Goal: Task Accomplishment & Management: Complete application form

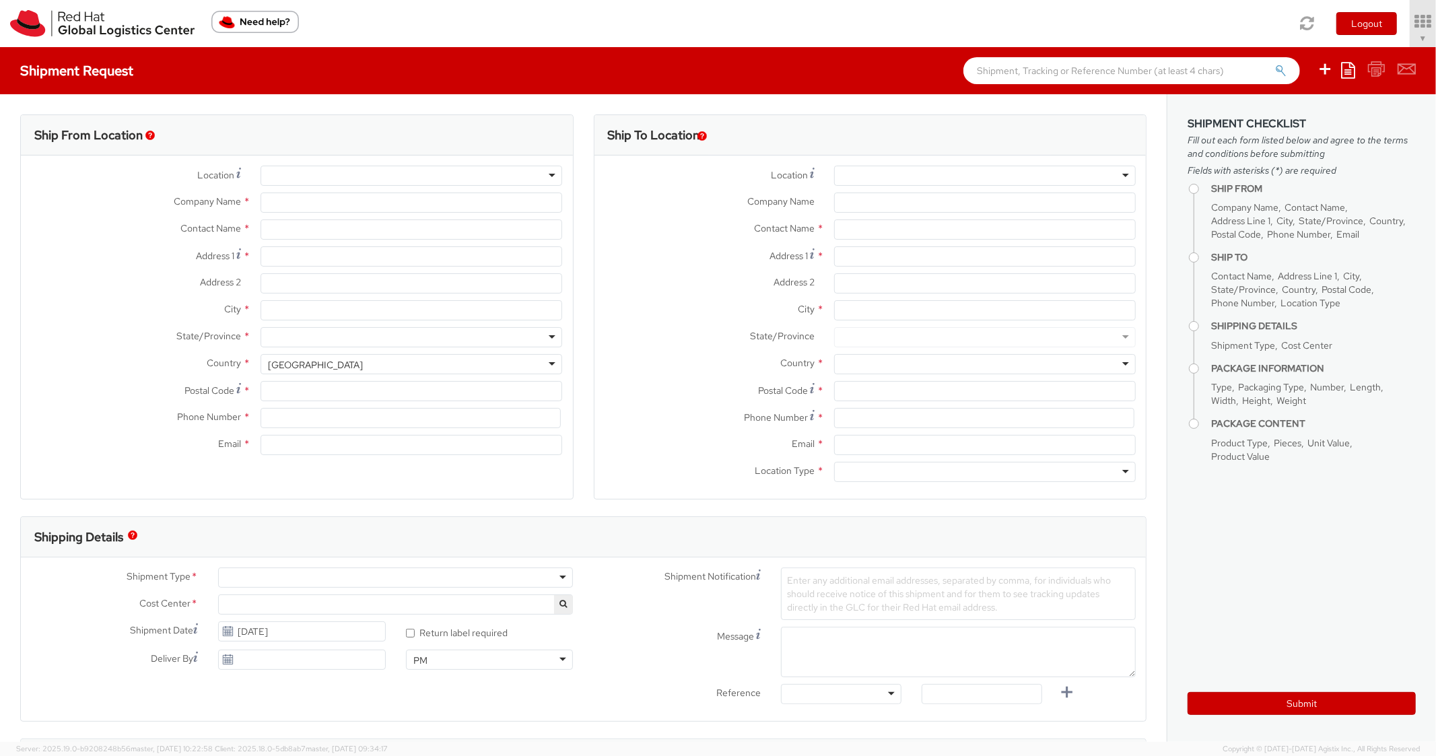
select select "850"
select select
click at [1347, 69] on icon at bounding box center [1348, 70] width 14 height 16
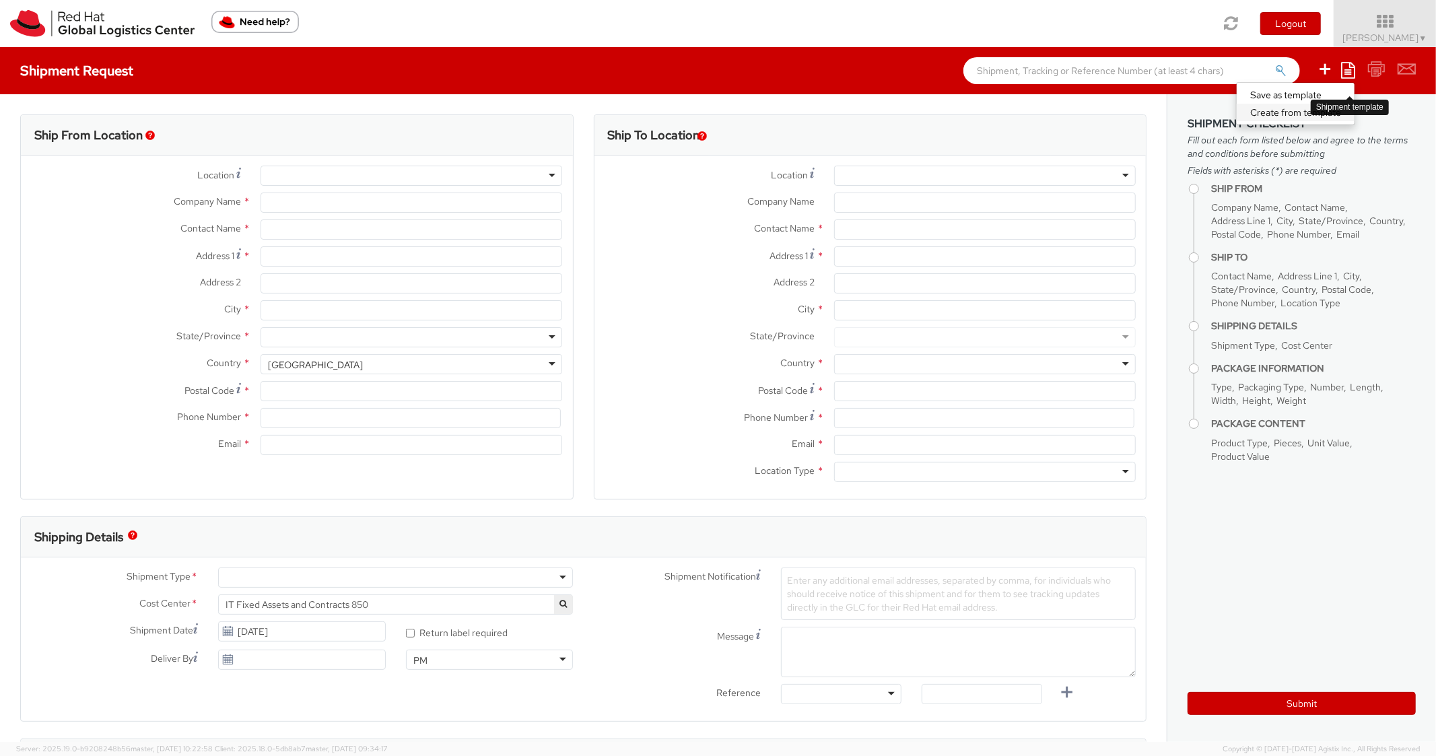
click at [1255, 109] on link "Create from template" at bounding box center [1295, 112] width 118 height 17
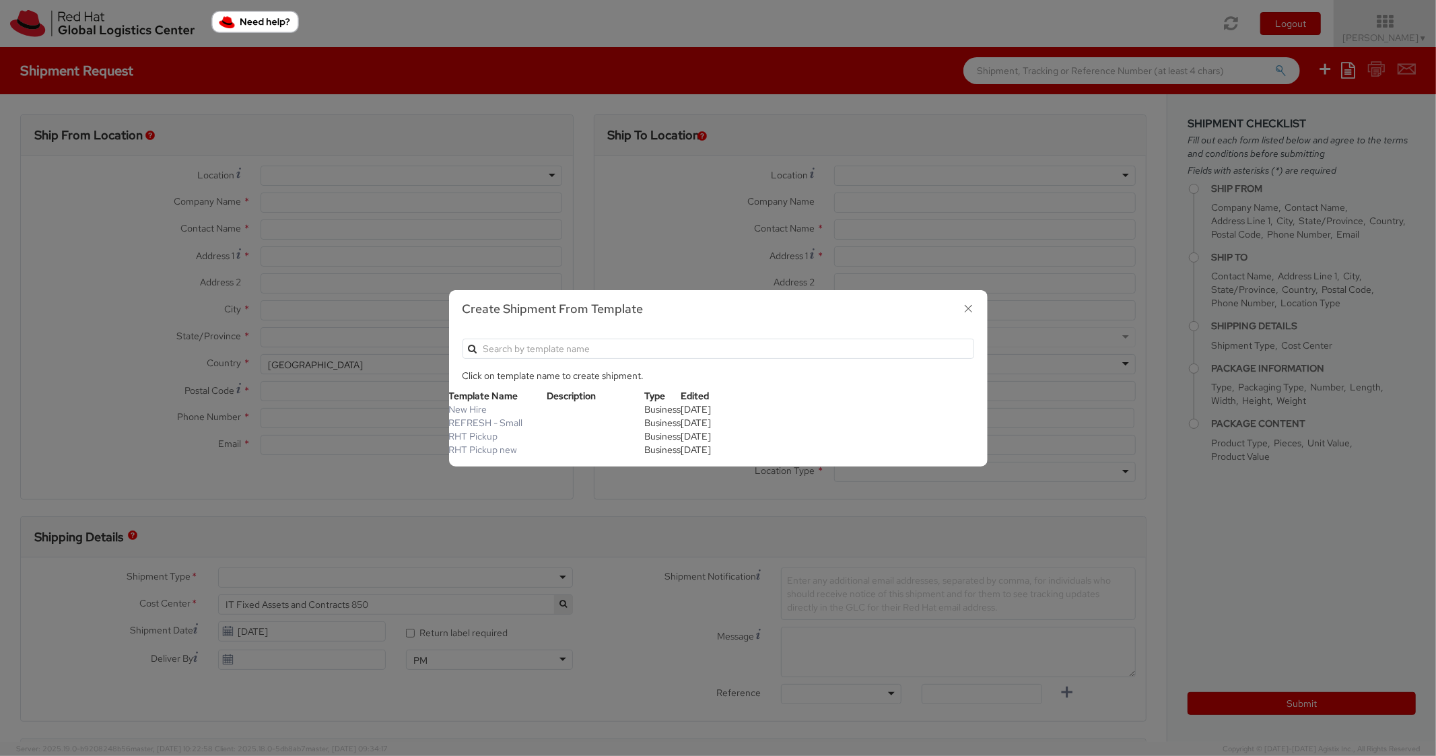
type input "Red Hat, Inc."
type input "[PERSON_NAME]"
type input "[STREET_ADDRESS]"
type input "RALEIGH"
type input "27601"
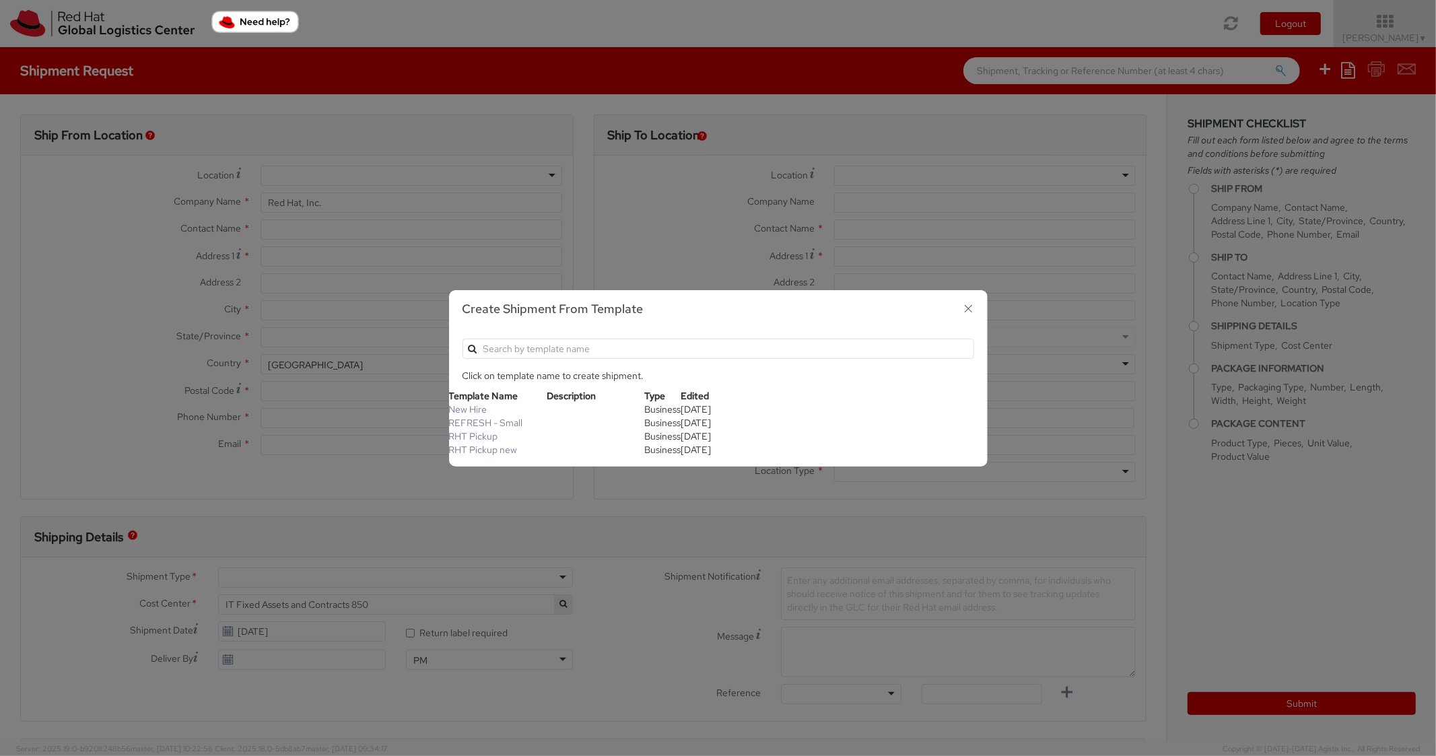
type input "[PHONE_NUMBER]"
type input "[EMAIL_ADDRESS][DOMAIN_NAME]"
click at [512, 424] on link "REFRESH - Small" at bounding box center [486, 423] width 74 height 12
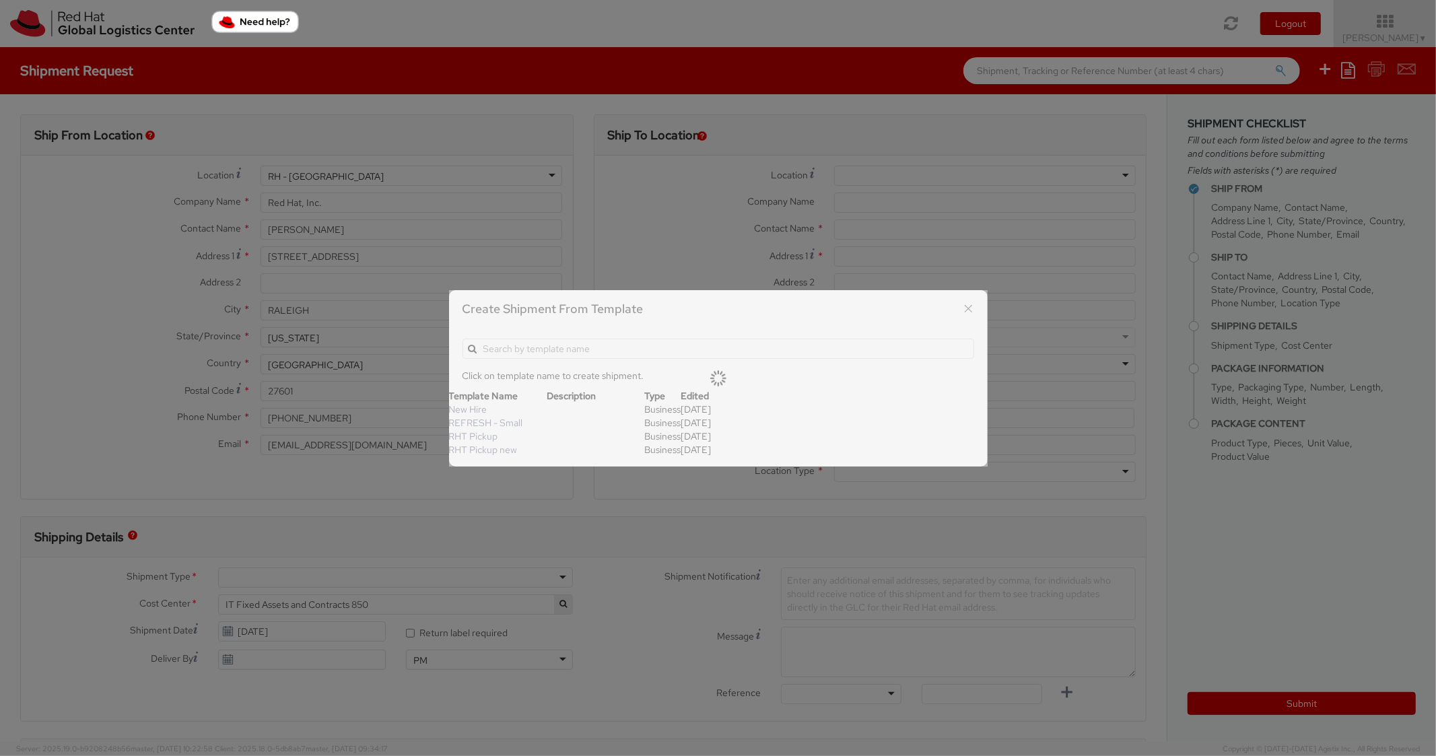
type textarea "Please include return label."
type input "*RPCI*"
select select "LAPTOP"
type input "1"
type input "18"
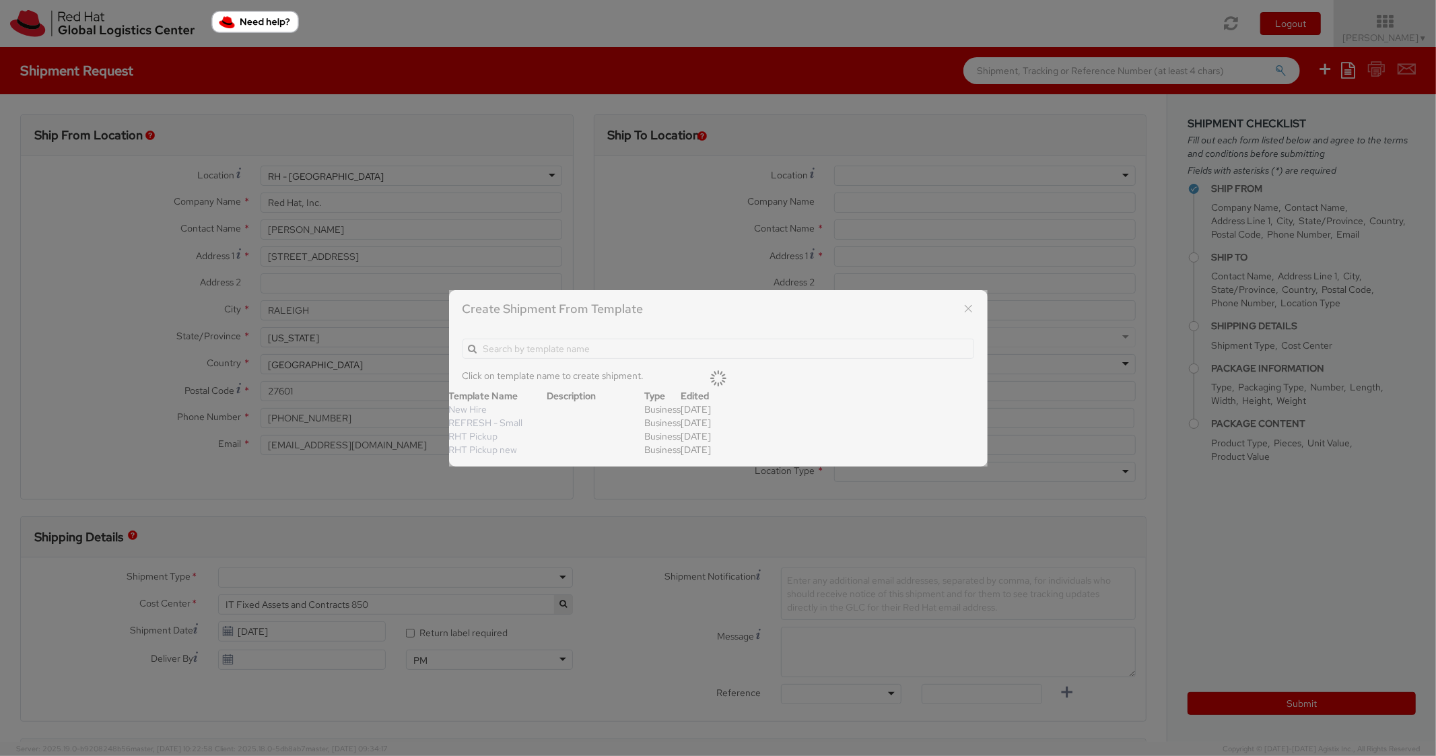
type input "14"
type input "4"
type input "7"
type input "*Laptop Model*"
select select "LAPTOP"
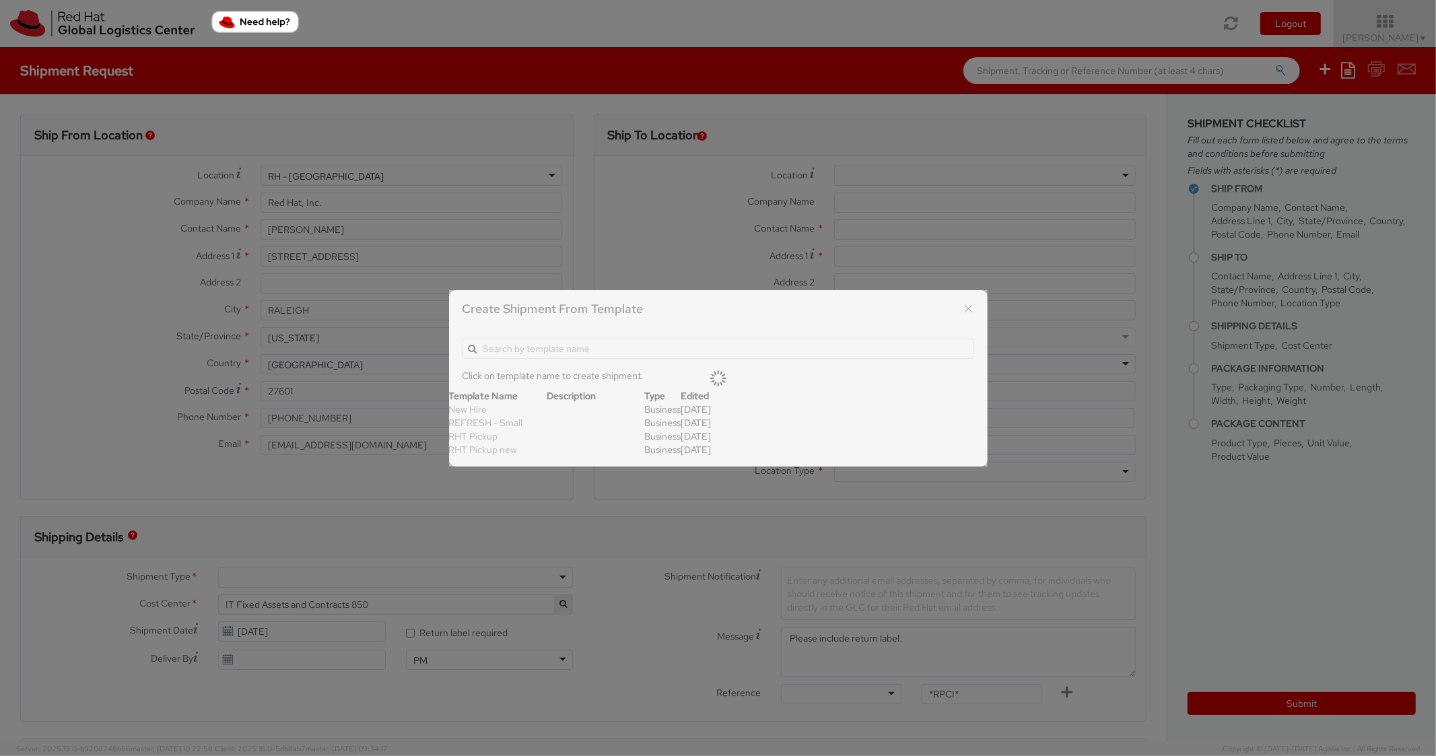
type input "2,000.00"
select select
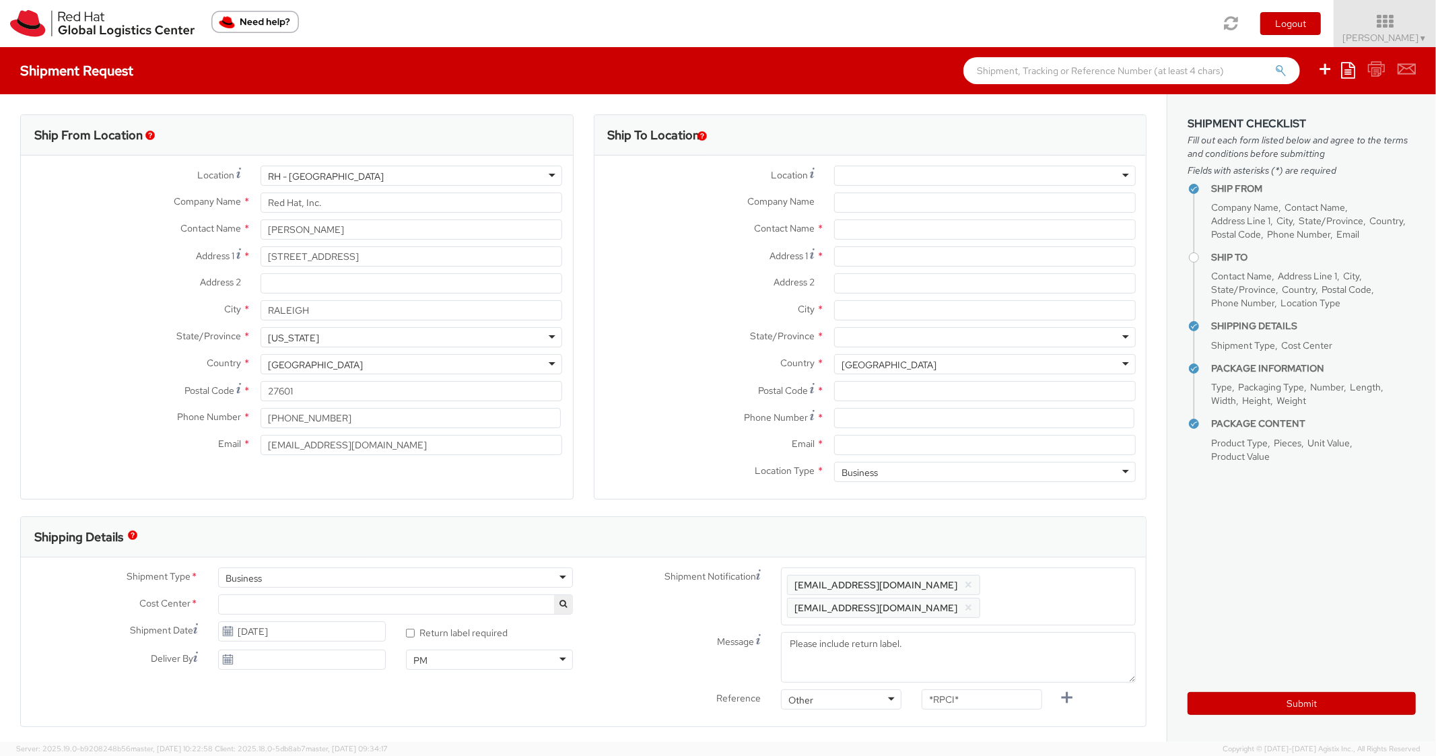
scroll to position [40, 0]
paste input "[STREET_ADDRESS]"
click at [892, 260] on input "[STREET_ADDRESS]" at bounding box center [985, 256] width 302 height 20
type input "[STREET_ADDRESS]"
click at [867, 403] on div "Postal Code *" at bounding box center [870, 394] width 552 height 27
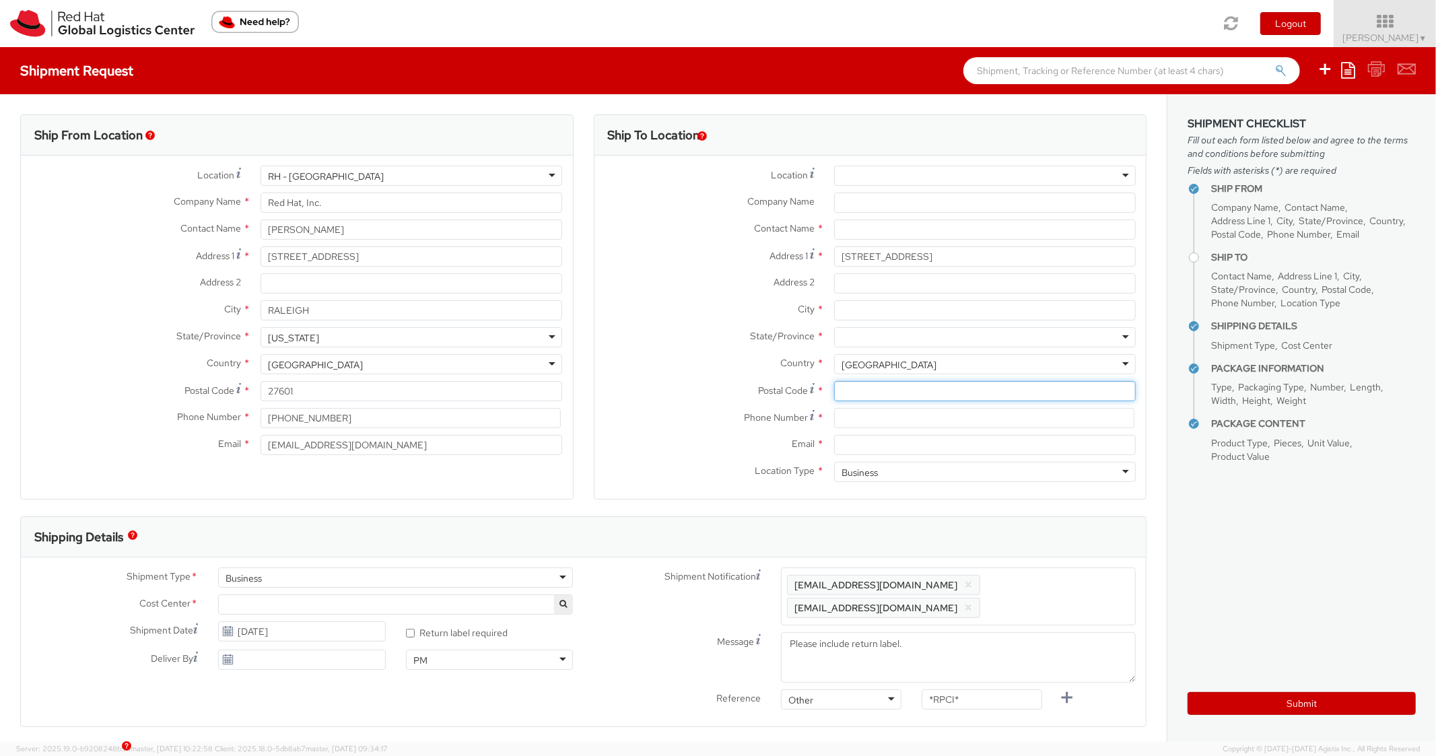
click at [876, 390] on input "Postal Code *" at bounding box center [985, 391] width 302 height 20
paste input "02468"
type input "02468"
click at [704, 317] on div "City *" at bounding box center [870, 313] width 552 height 27
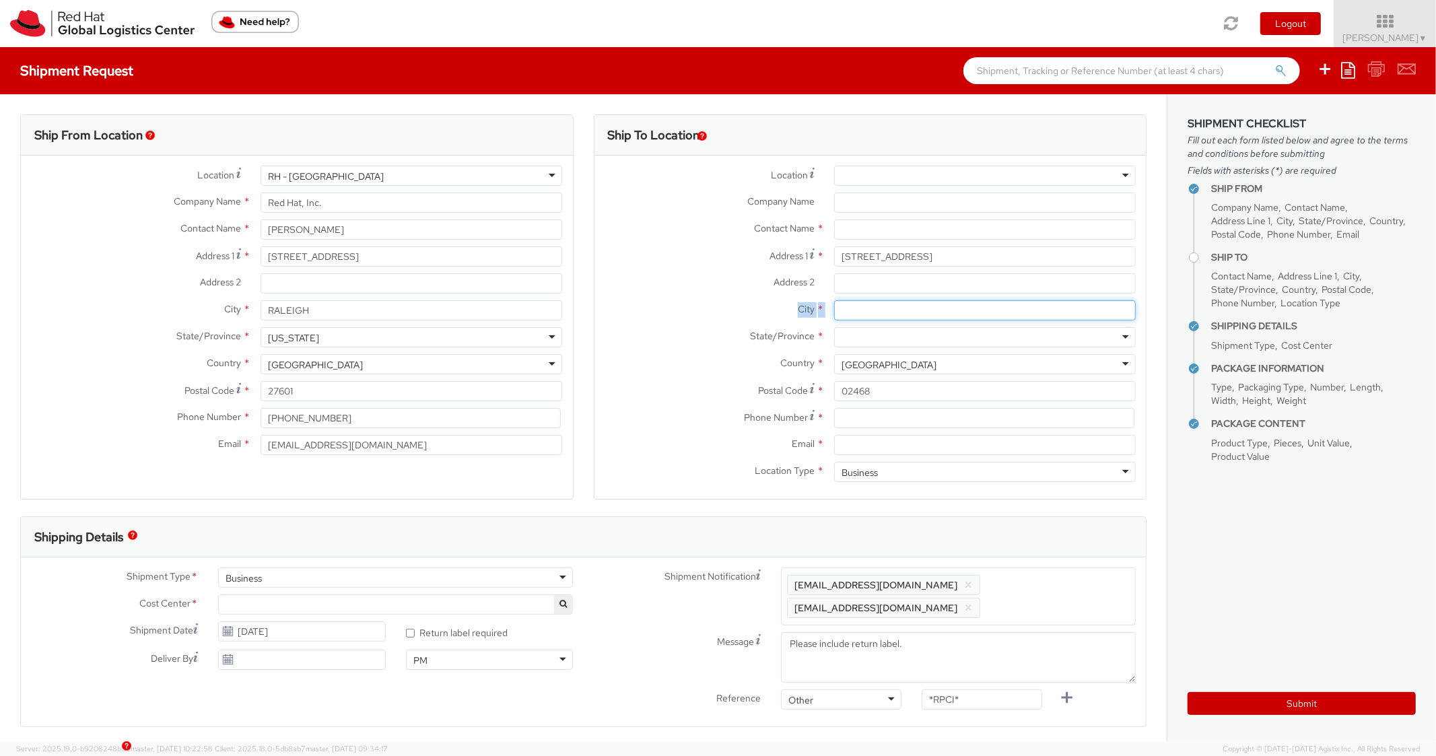
click at [865, 315] on input "City *" at bounding box center [985, 310] width 302 height 20
click at [869, 318] on input "City *" at bounding box center [985, 310] width 302 height 20
paste input "[PERSON_NAME]"
type input "[PERSON_NAME]"
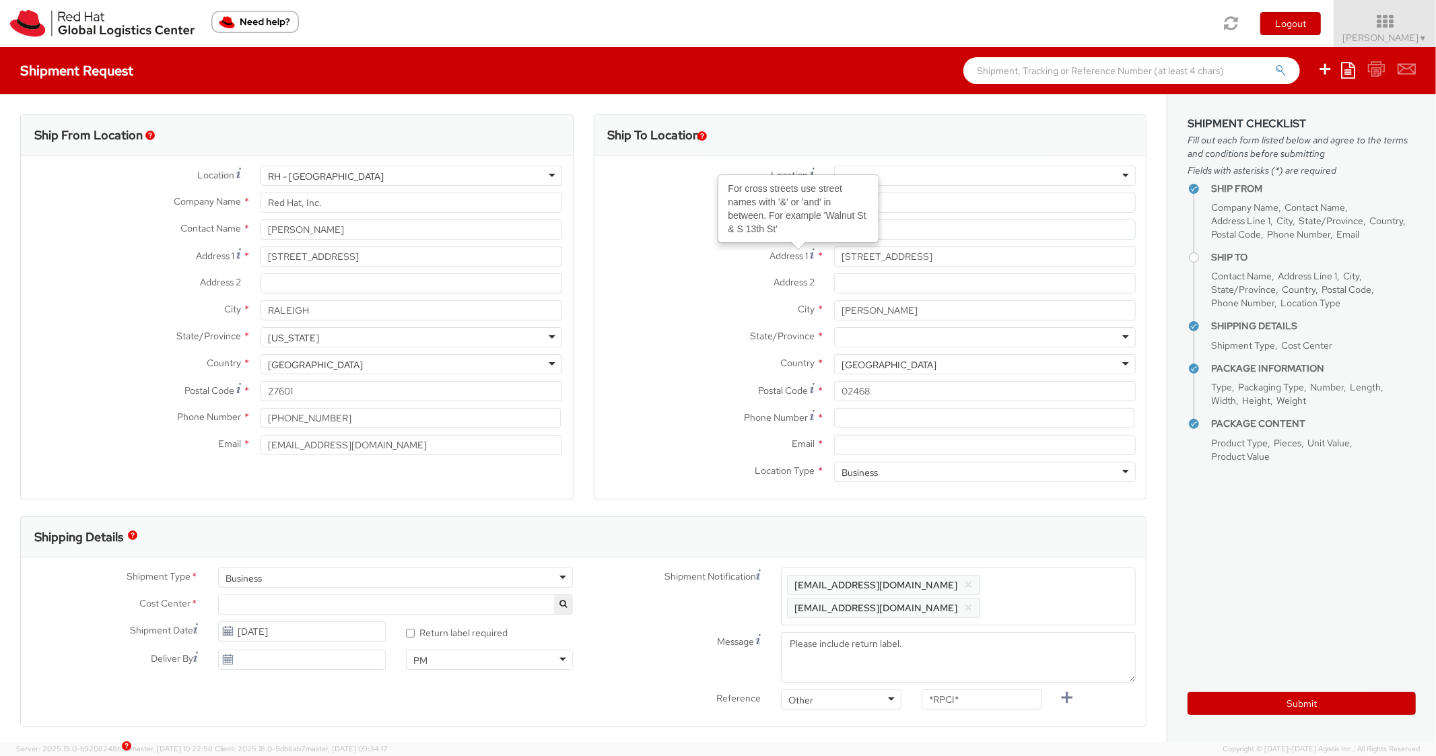
click at [880, 334] on div at bounding box center [985, 337] width 302 height 20
type input "Mas"
click at [882, 428] on div "Phone Number *" at bounding box center [870, 421] width 552 height 27
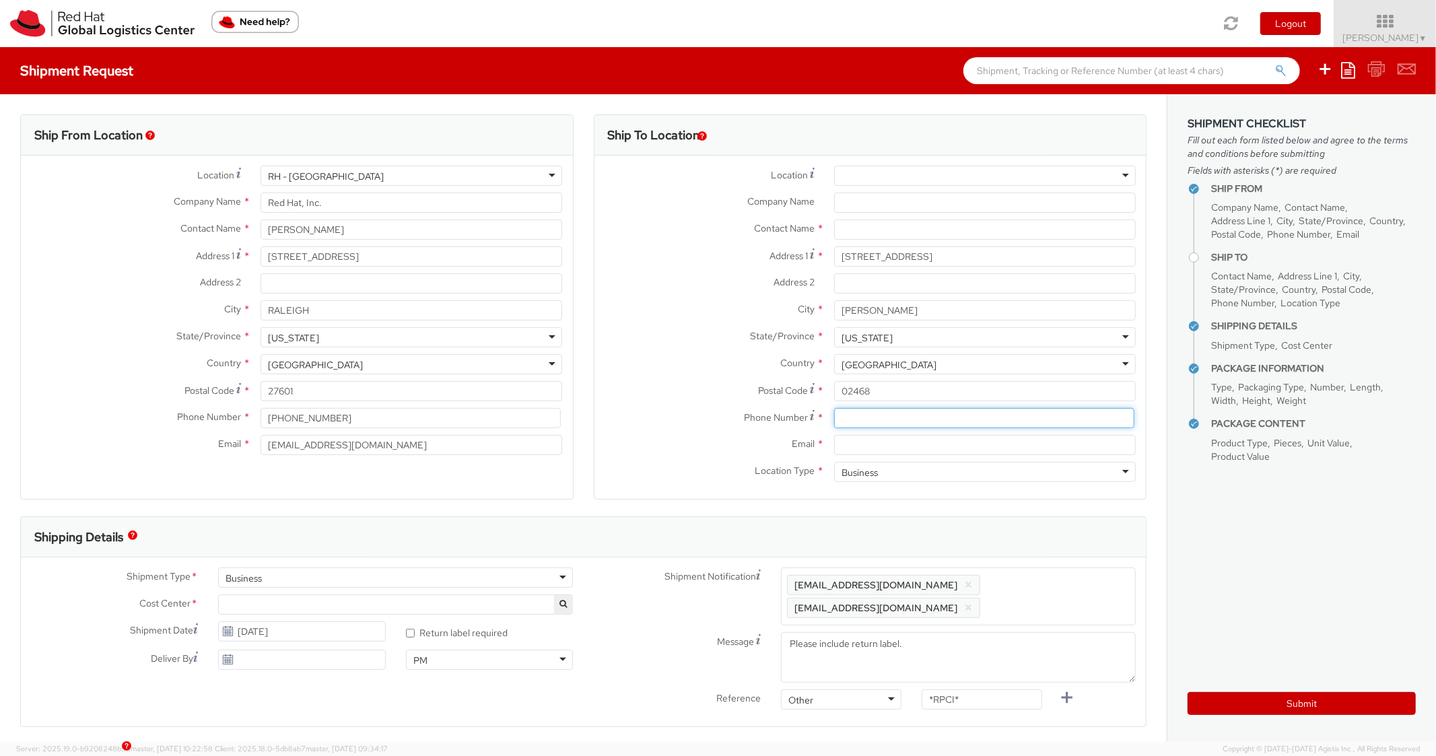
paste input "5083533528"
click at [889, 422] on input at bounding box center [984, 418] width 300 height 20
type input "5083533528"
click at [731, 341] on label "State/Province *" at bounding box center [708, 335] width 229 height 17
click at [880, 439] on input "Email *" at bounding box center [985, 445] width 302 height 20
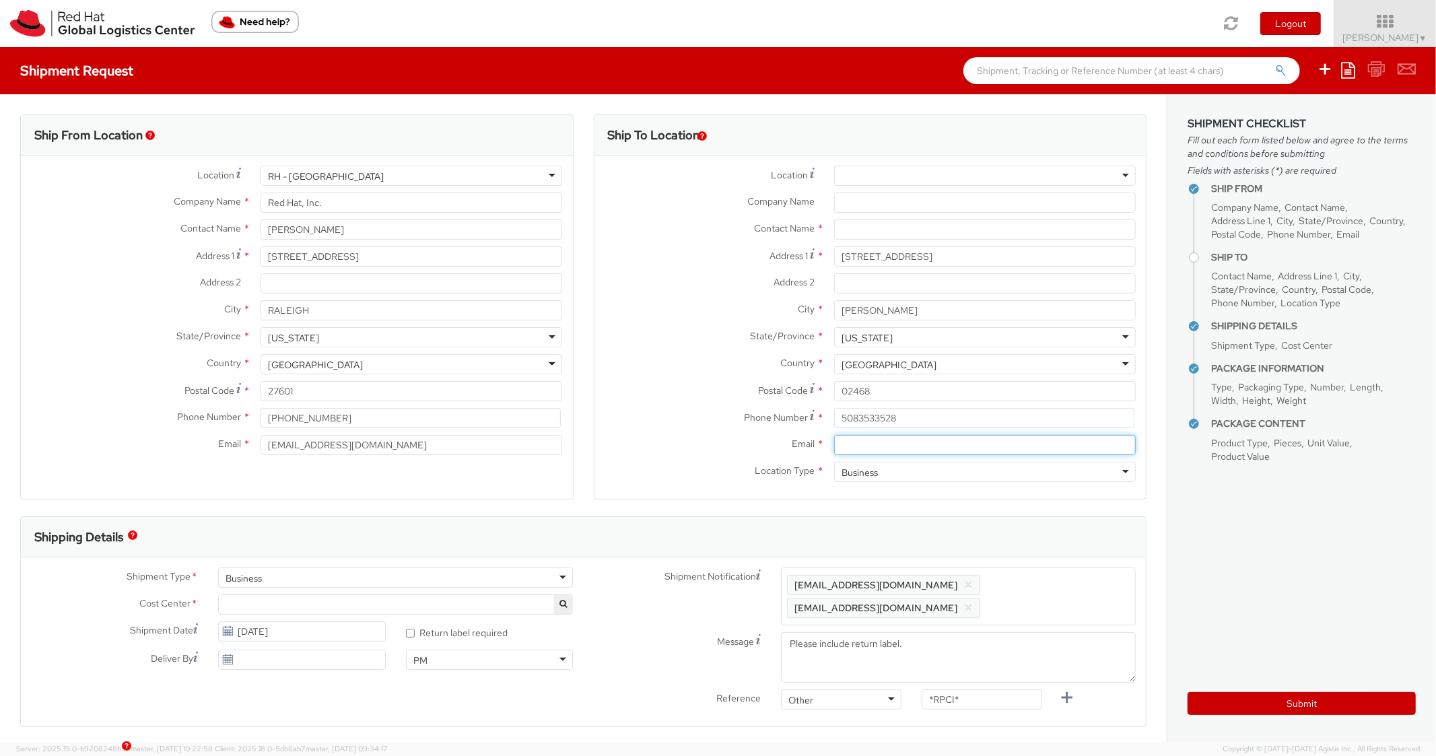
paste input "[EMAIL_ADDRESS][DOMAIN_NAME]"
type input "[EMAIL_ADDRESS][DOMAIN_NAME]"
click at [1044, 578] on span "Enter any additional email addresses, separated by comma, for individuals who s…" at bounding box center [958, 596] width 343 height 40
paste input "[EMAIL_ADDRESS][DOMAIN_NAME]"
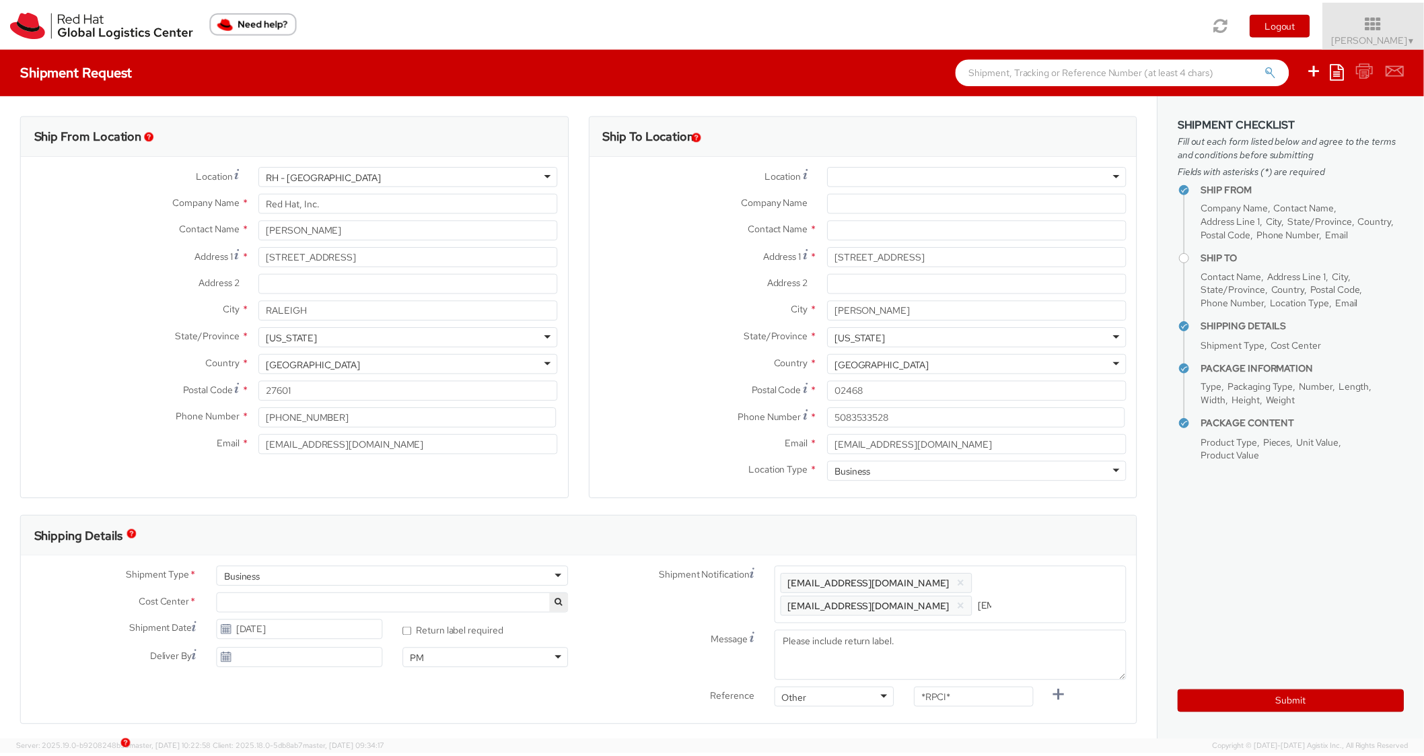
scroll to position [0, 73]
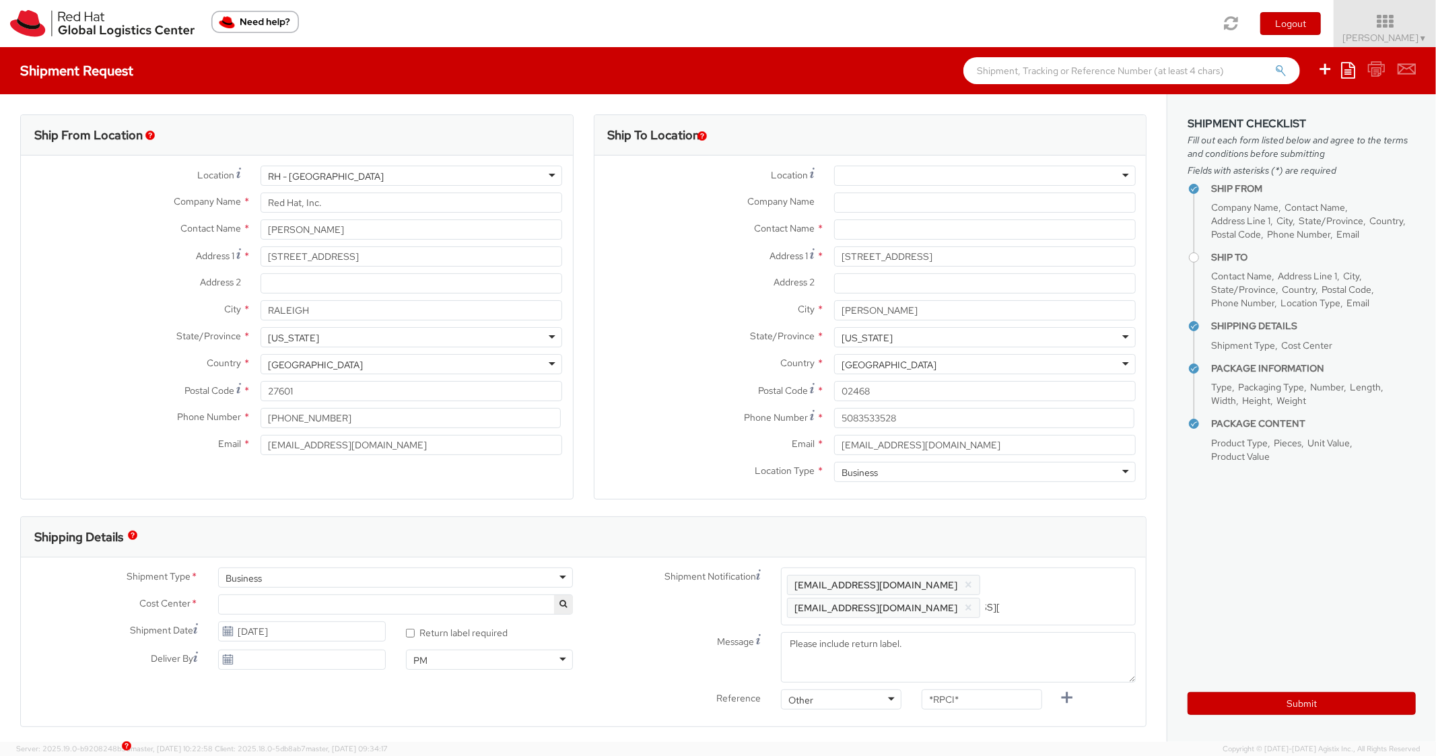
type input "[EMAIL_ADDRESS][DOMAIN_NAME]"
click at [1051, 522] on div "Shipping Details" at bounding box center [577, 537] width 1113 height 40
drag, startPoint x: 954, startPoint y: 702, endPoint x: 872, endPoint y: 675, distance: 86.4
click at [879, 680] on div "Shipment Notification Enter any additional email addresses, separated by comma,…" at bounding box center [864, 653] width 563 height 172
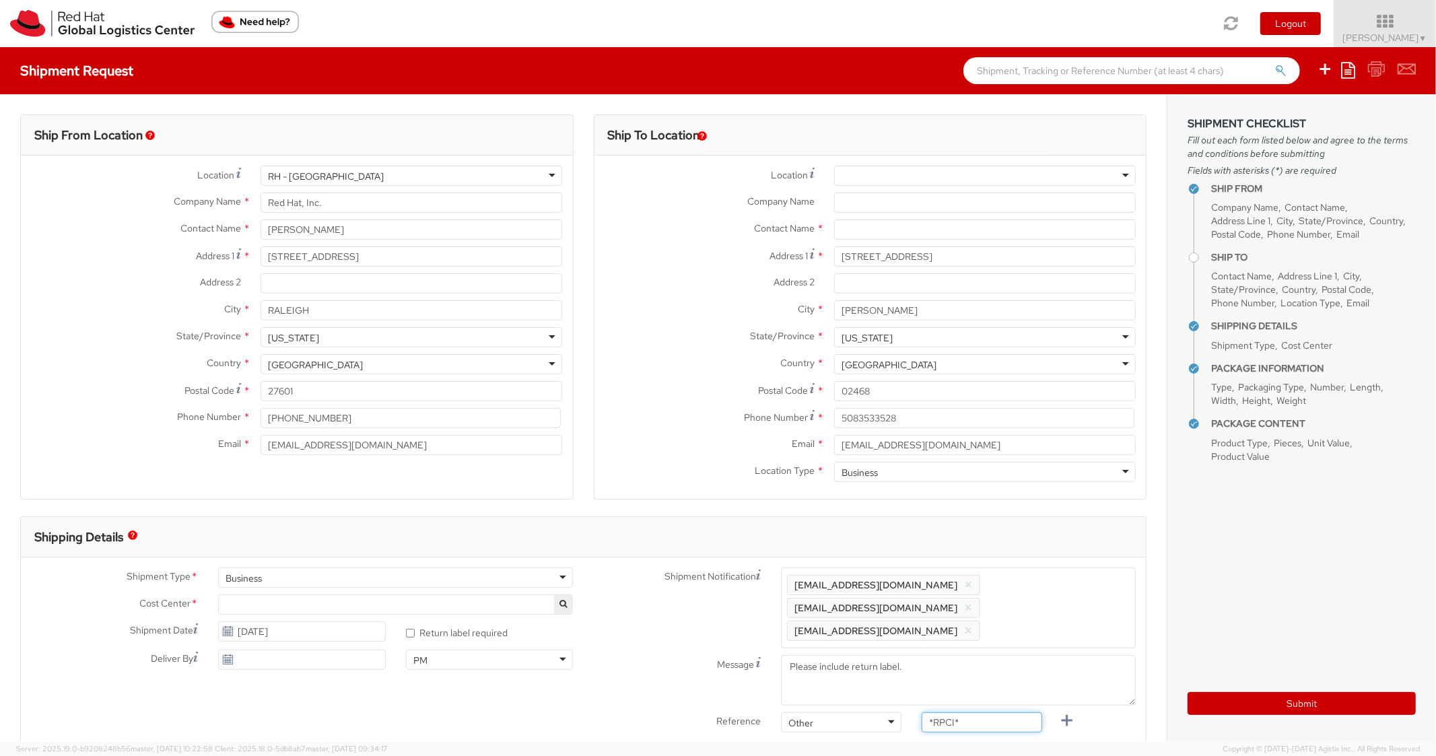
paste input "REQ5984688"
type input "REQ5984688"
drag, startPoint x: 723, startPoint y: 498, endPoint x: 736, endPoint y: 487, distance: 16.2
click at [723, 498] on div "Location * [GEOGRAPHIC_DATA] - [GEOGRAPHIC_DATA] - [GEOGRAPHIC_DATA] [GEOGRAPHI…" at bounding box center [870, 326] width 552 height 343
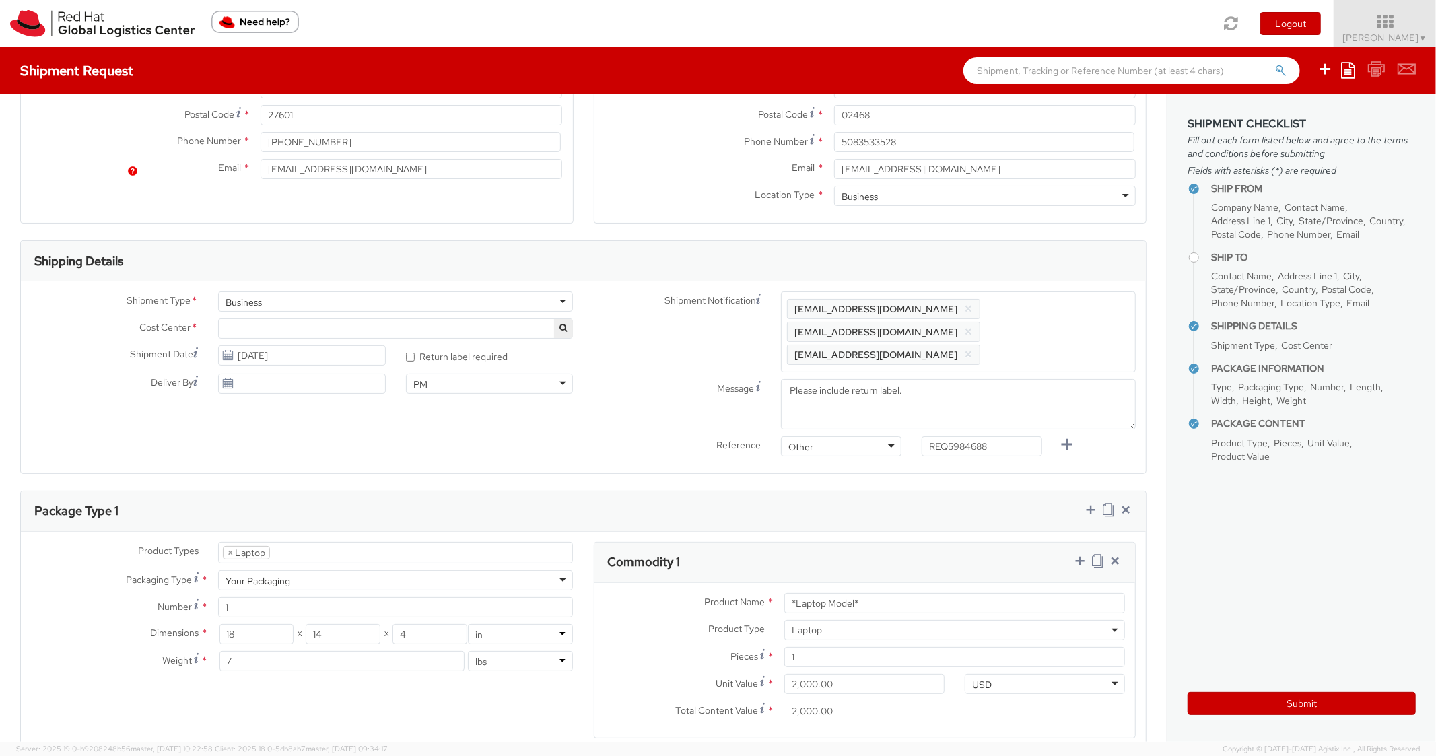
scroll to position [538, 0]
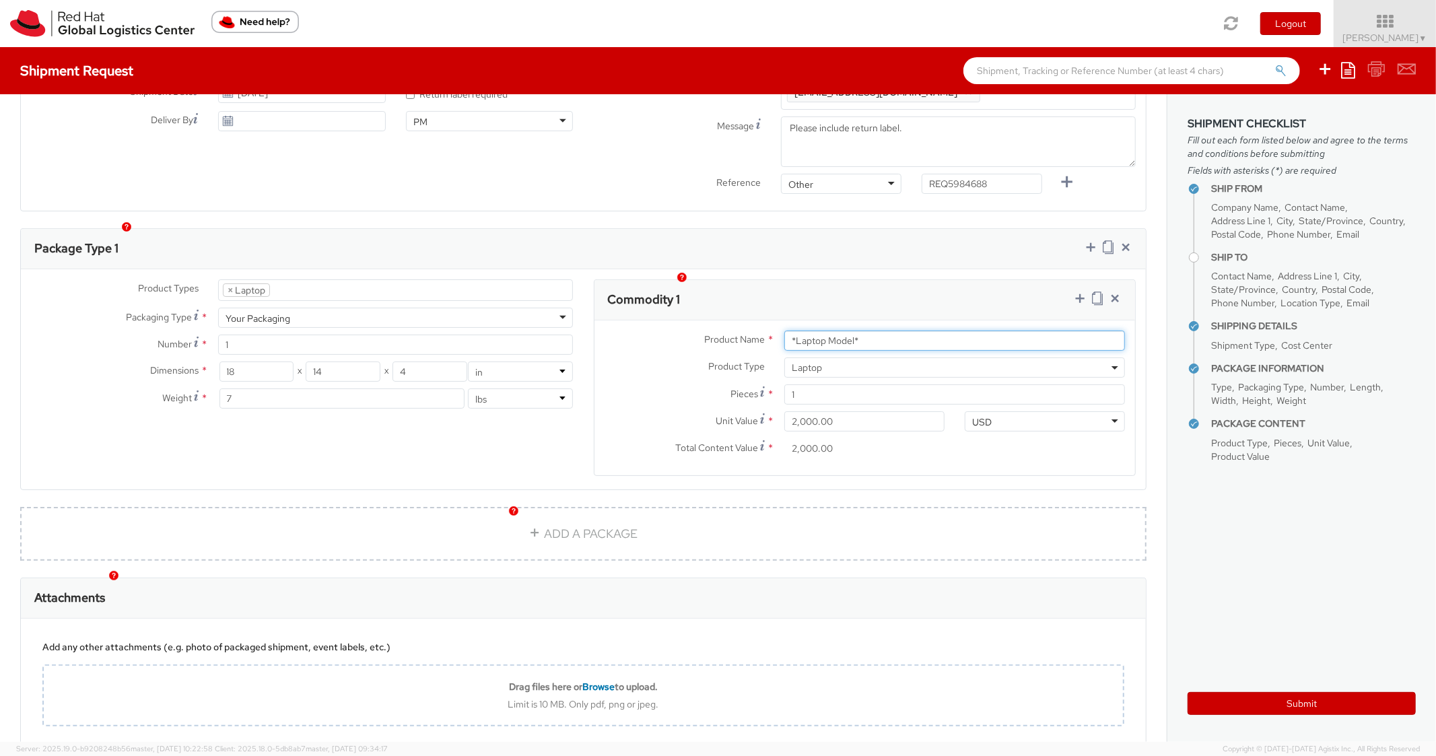
drag, startPoint x: 882, startPoint y: 318, endPoint x: 726, endPoint y: 312, distance: 156.3
click at [730, 330] on div "Product Name * *Laptop Model*" at bounding box center [864, 340] width 541 height 20
type input "DEVELOPER/DESIGNER - Apple"
click at [923, 280] on div "Commodity 1" at bounding box center [864, 300] width 541 height 40
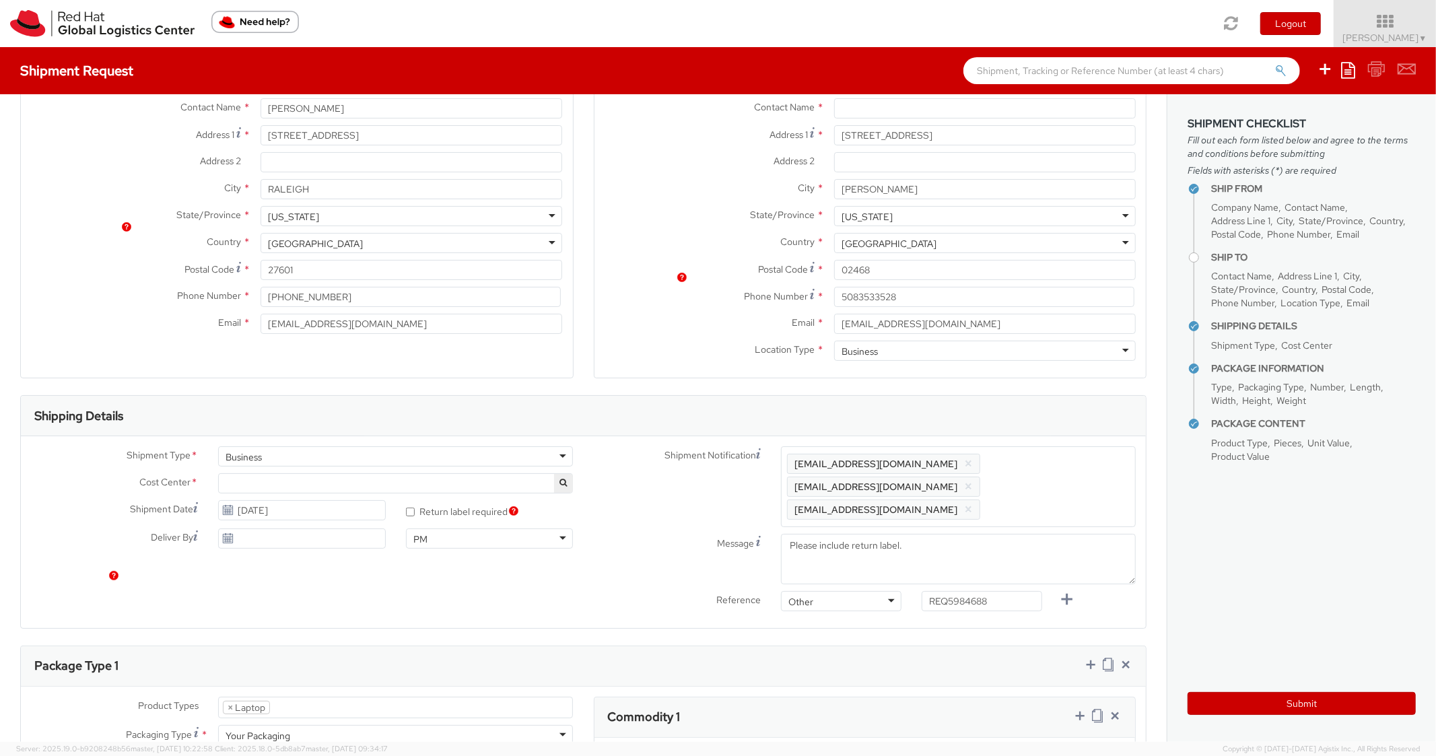
scroll to position [0, 0]
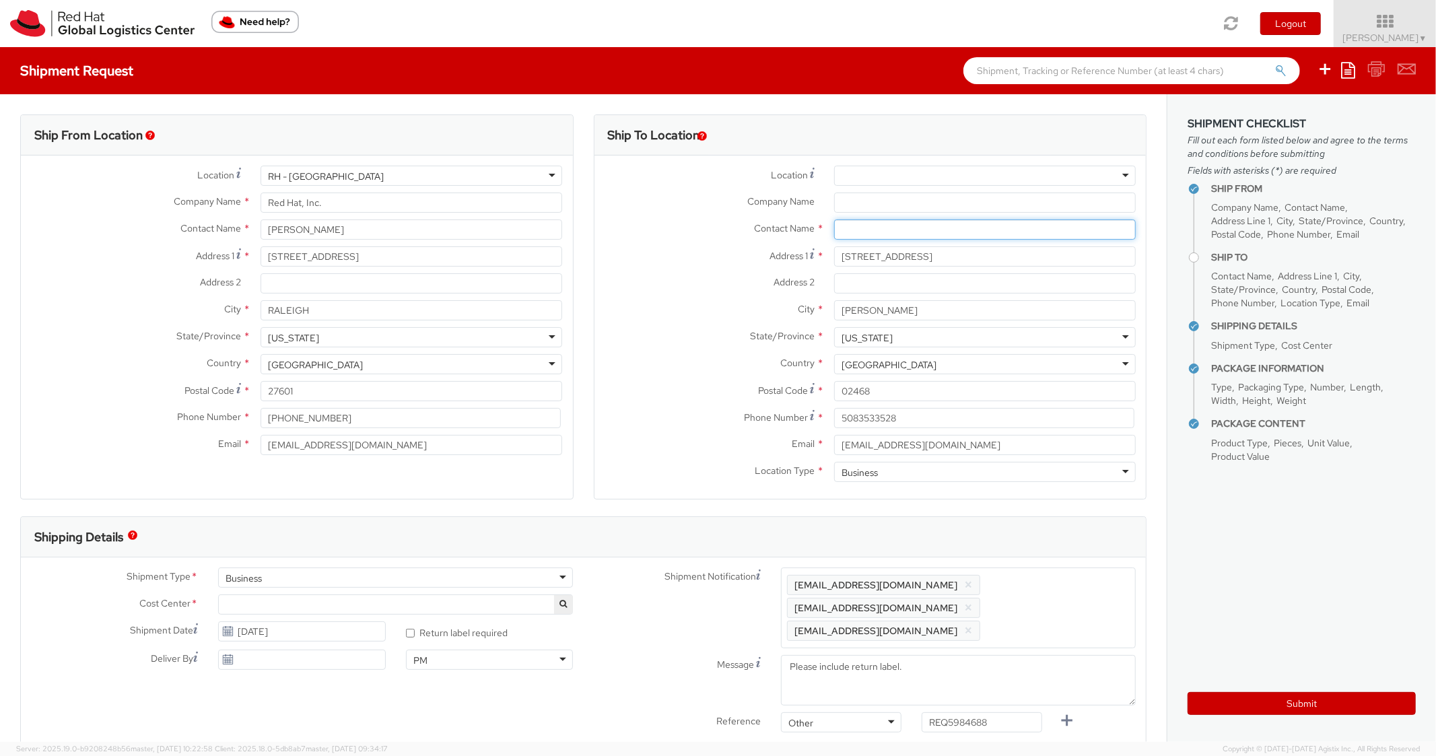
paste input "[PERSON_NAME]"
click at [890, 231] on input "text" at bounding box center [985, 229] width 302 height 20
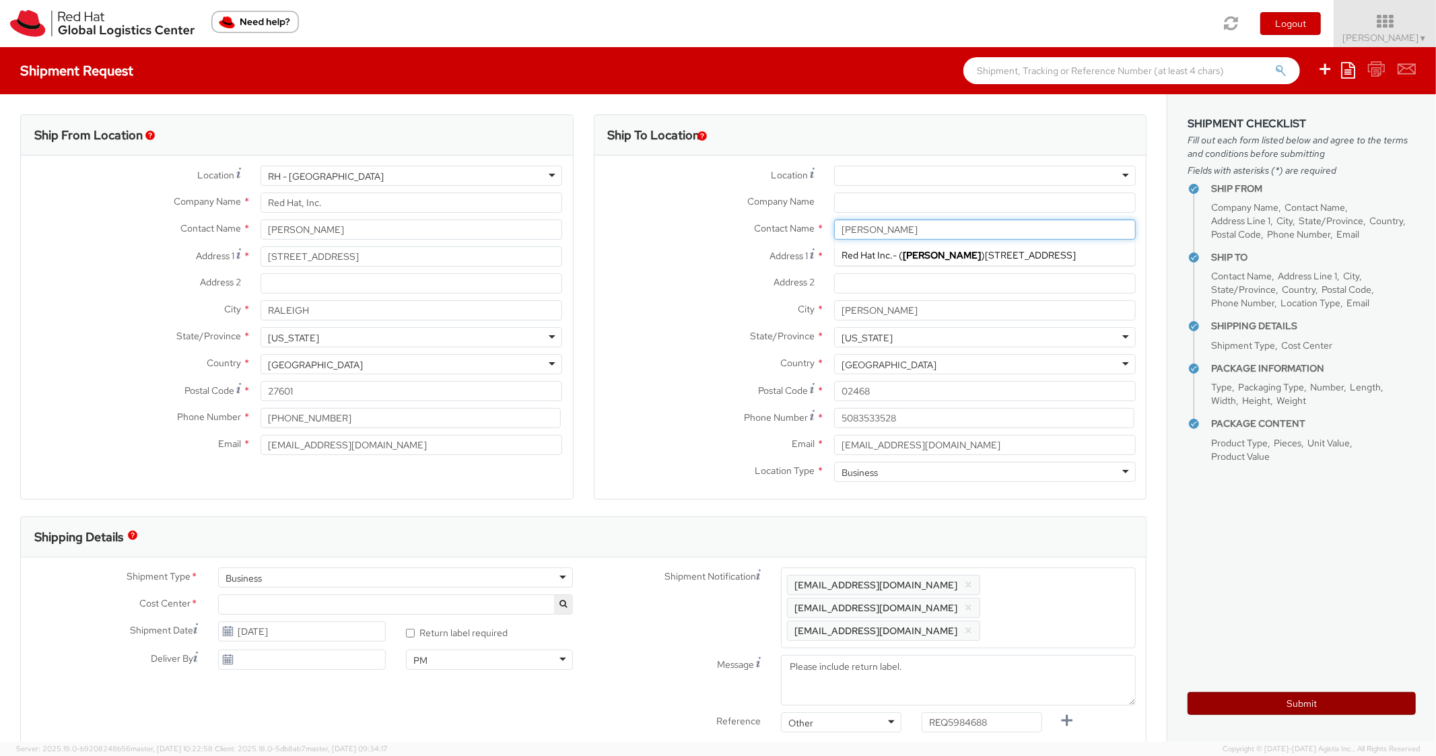
type input "[PERSON_NAME]"
click at [1224, 694] on button "Submit" at bounding box center [1301, 703] width 228 height 23
type input "[PERSON_NAME]"
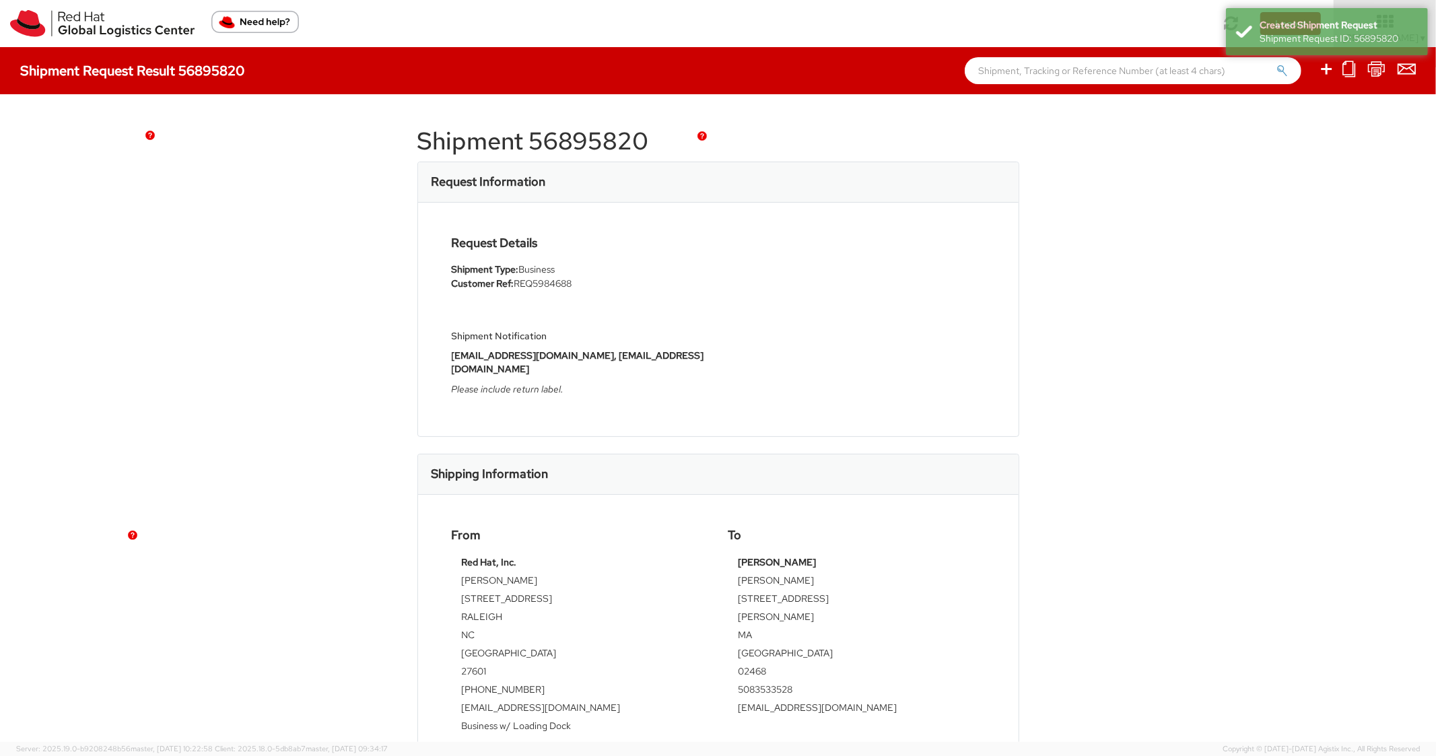
click at [614, 149] on h1 "Shipment 56895820" at bounding box center [718, 141] width 602 height 27
copy h1 "56895820"
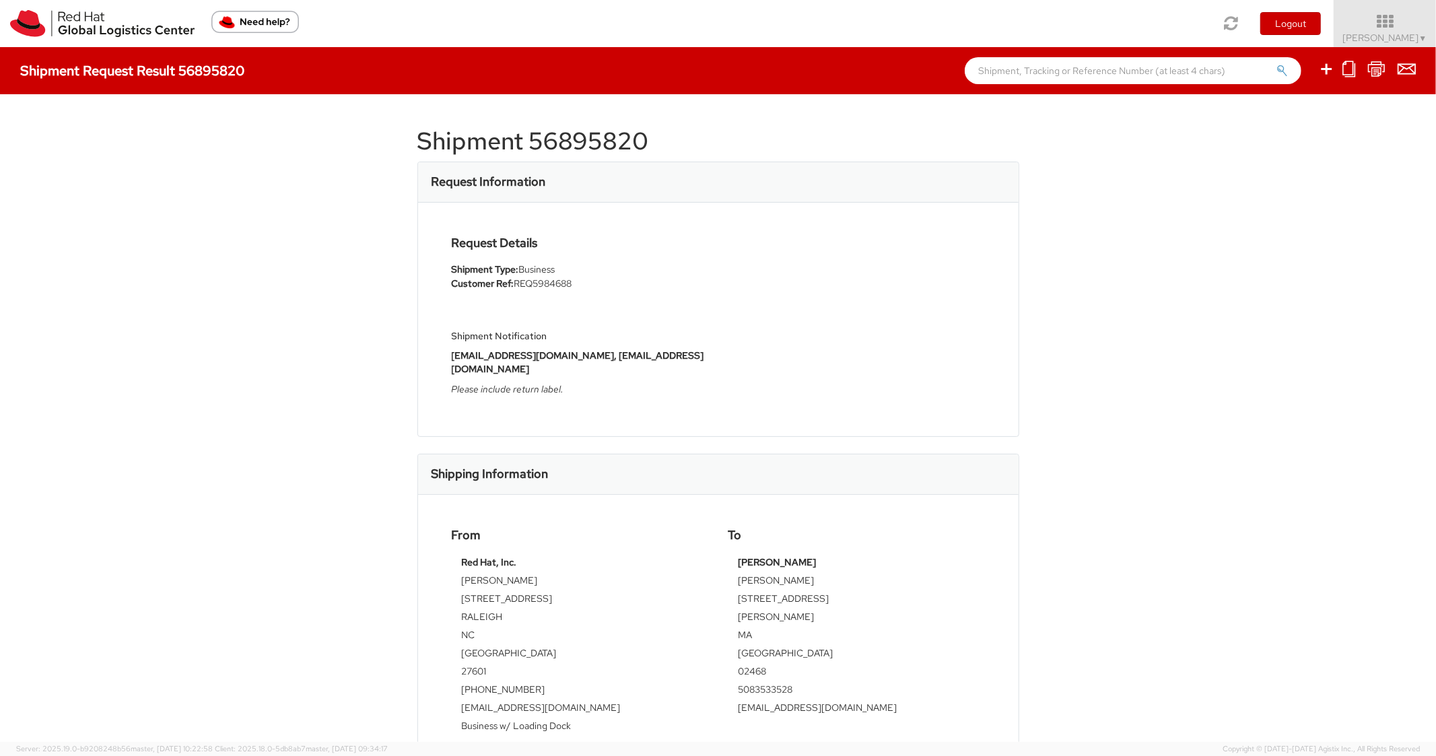
click at [750, 417] on div "Request Details Shipment Type: Business Customer Ref: REQ5984688 Shipment Notif…" at bounding box center [718, 320] width 600 height 234
click at [1332, 71] on icon at bounding box center [1326, 69] width 16 height 17
select select
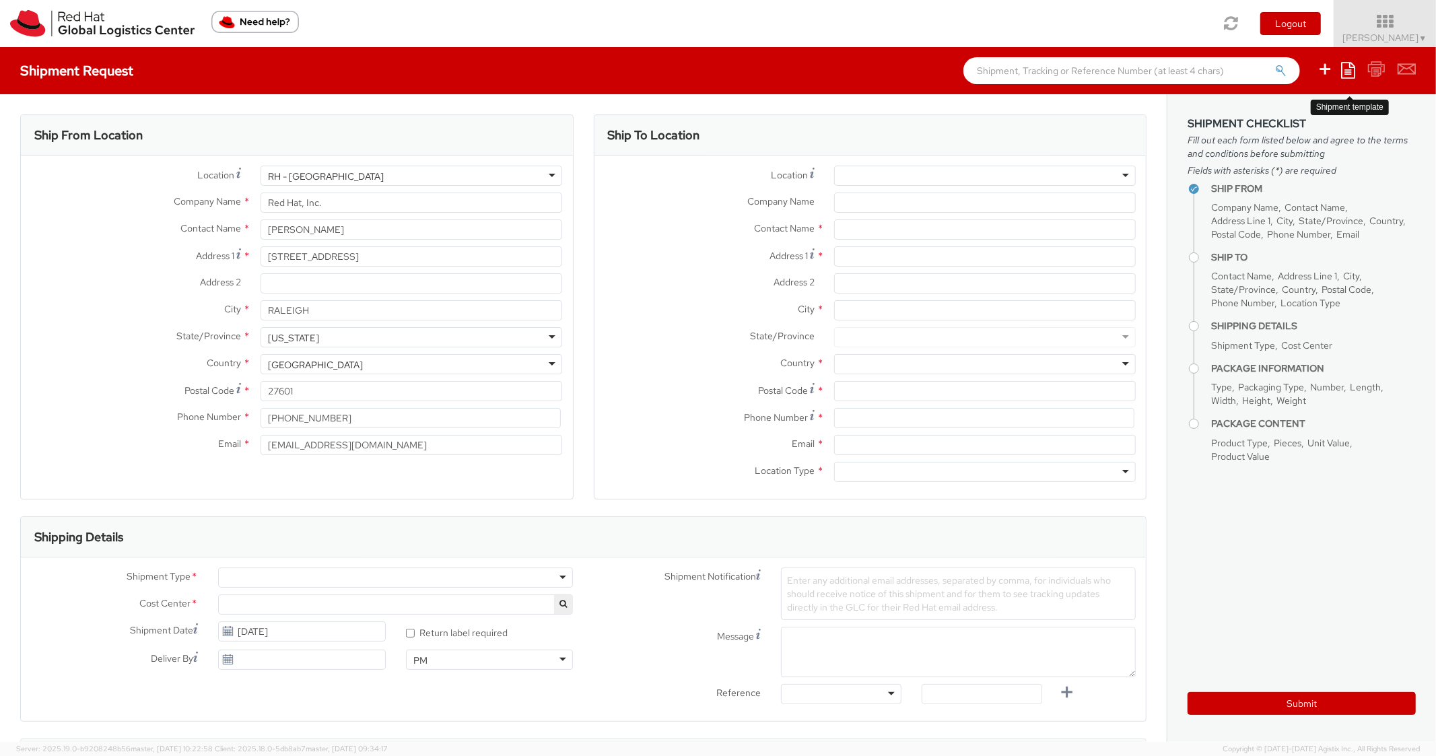
click at [1351, 66] on icon at bounding box center [1348, 70] width 14 height 16
select select "850"
click at [1276, 106] on link "Create from template" at bounding box center [1295, 112] width 118 height 17
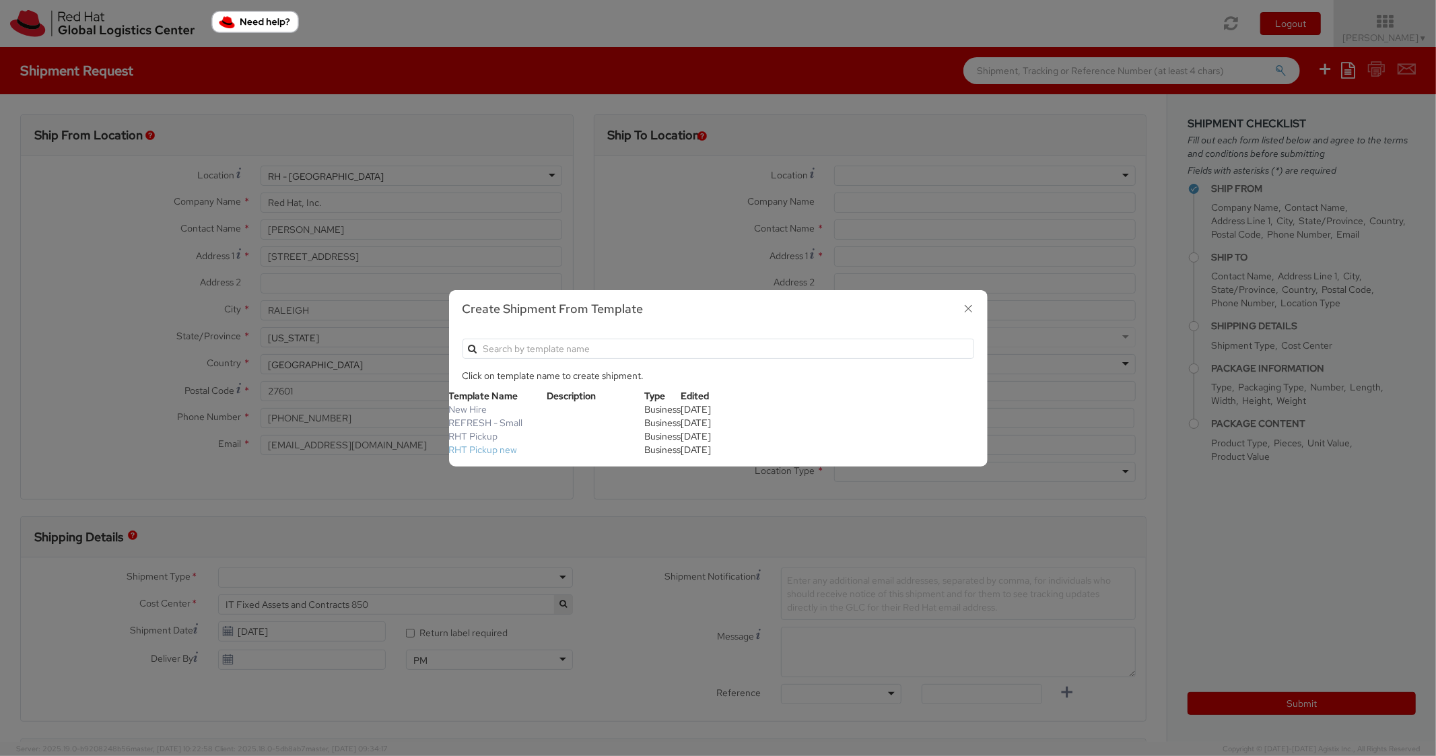
click at [485, 451] on link "RHT Pickup new" at bounding box center [483, 450] width 69 height 12
type input "Red Hat, Inc."
type input "[STREET_ADDRESS]"
type input "RALEIGH"
type input "27601"
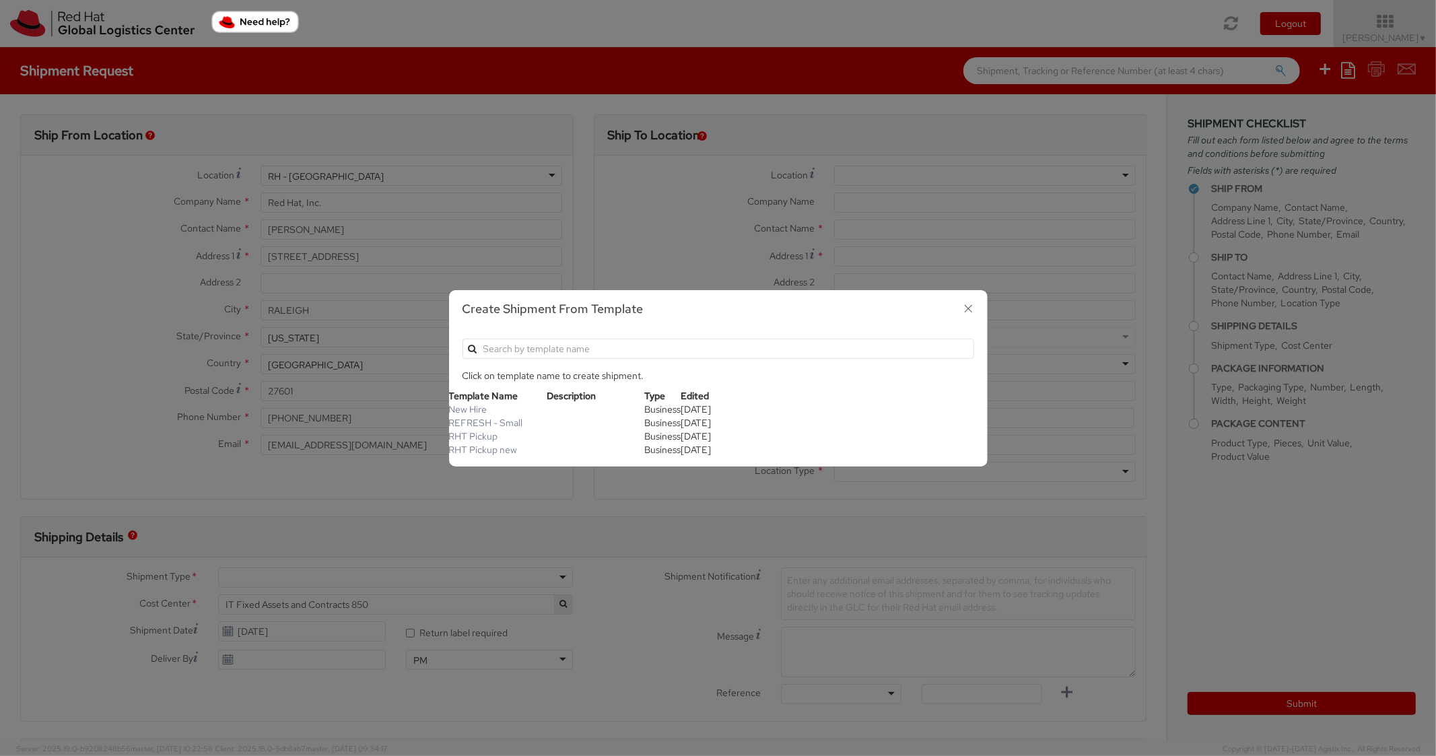
type textarea "RHT Pickup. Thanks"
type input "*RPCI*"
select select "LAPTOP"
type input "1"
type input "6"
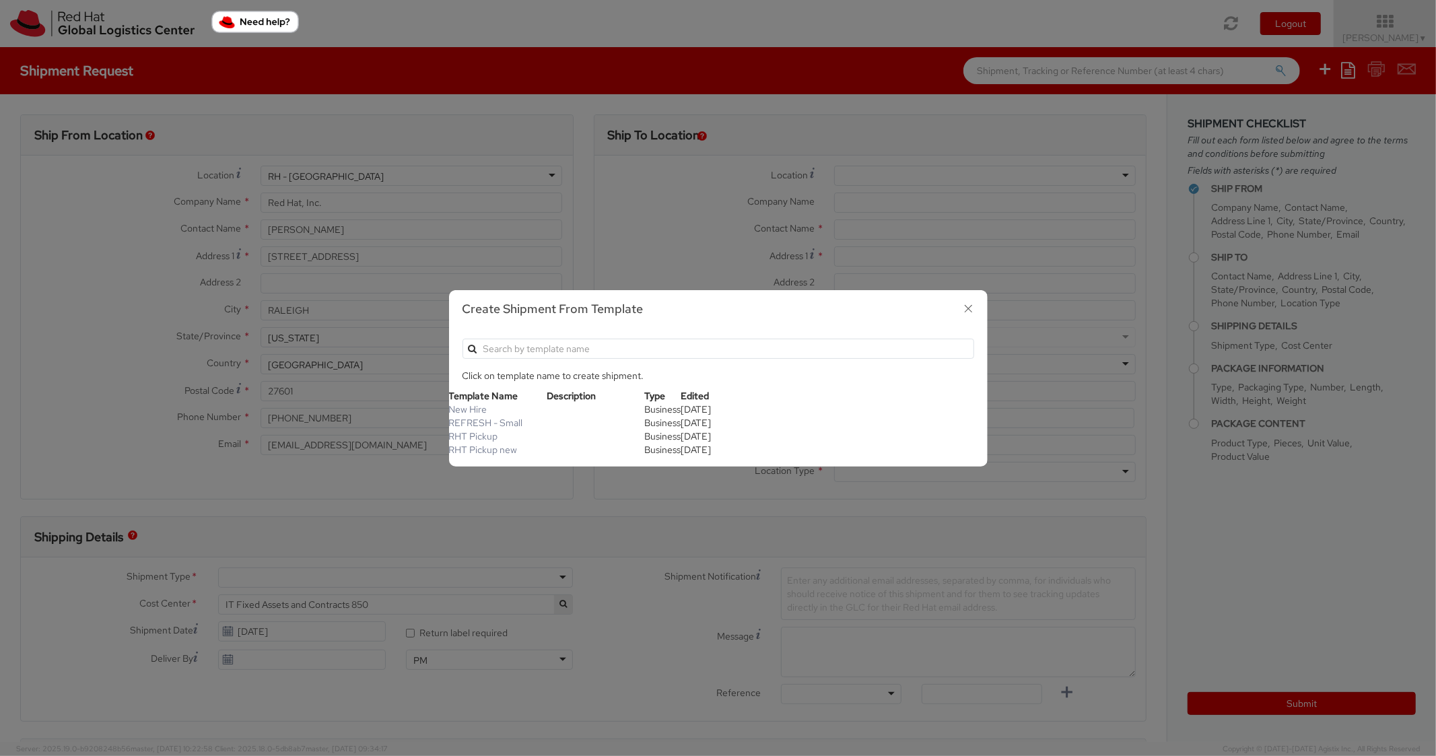
type input "6"
type input "7"
type input "*Laptop Model*"
select select "LAPTOP"
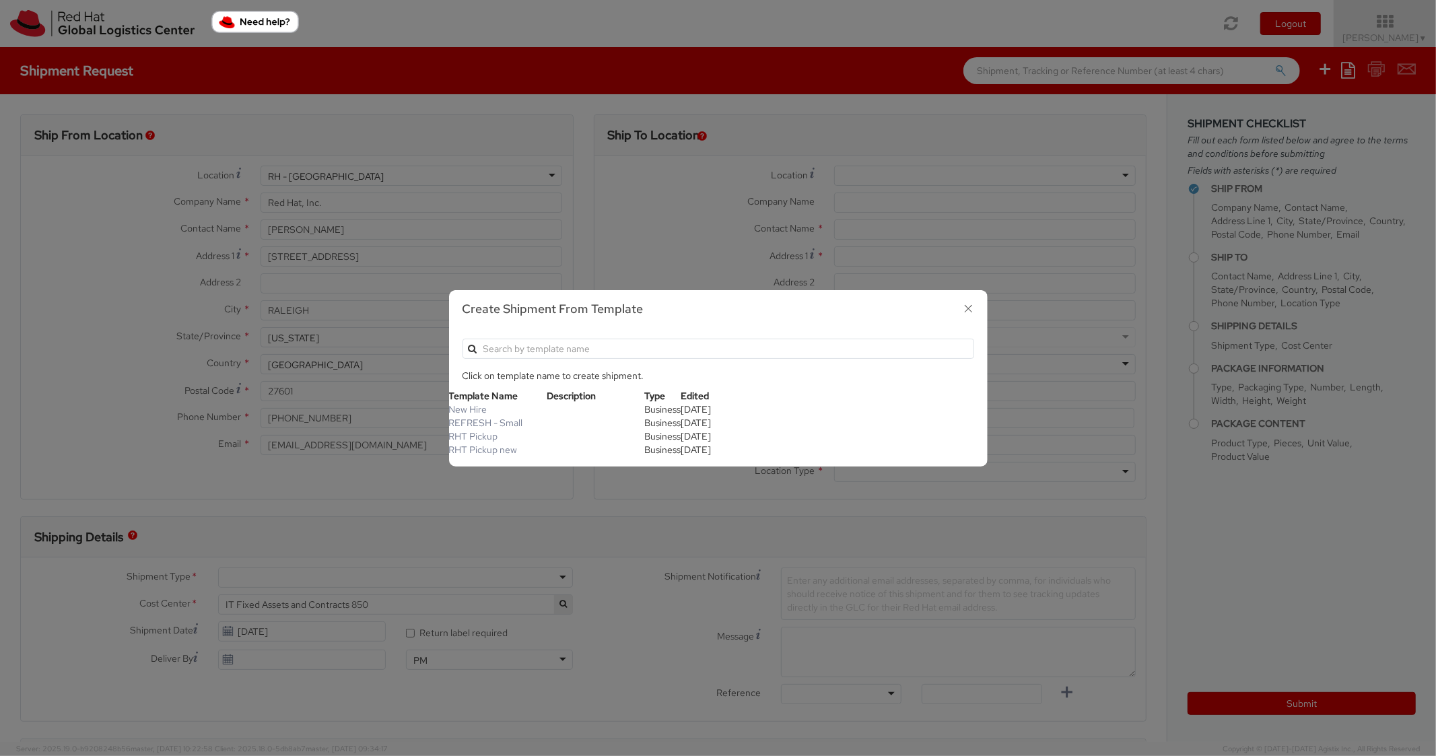
type input "2,000.00"
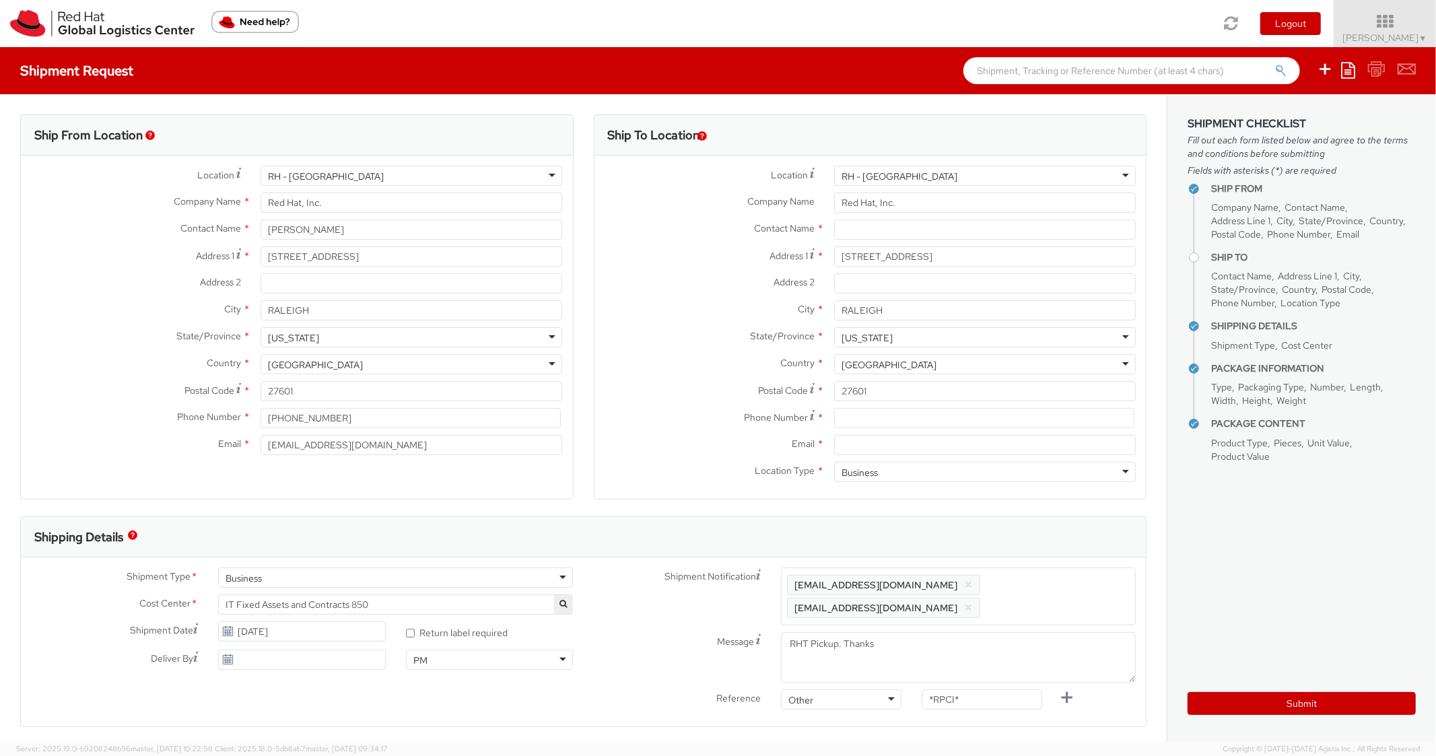
scroll to position [40, 0]
click at [888, 419] on input at bounding box center [984, 418] width 300 height 20
click at [882, 456] on div "Email *" at bounding box center [870, 448] width 552 height 27
click at [888, 448] on input "Email *" at bounding box center [985, 445] width 302 height 20
paste input "[EMAIL_ADDRESS][DOMAIN_NAME]"
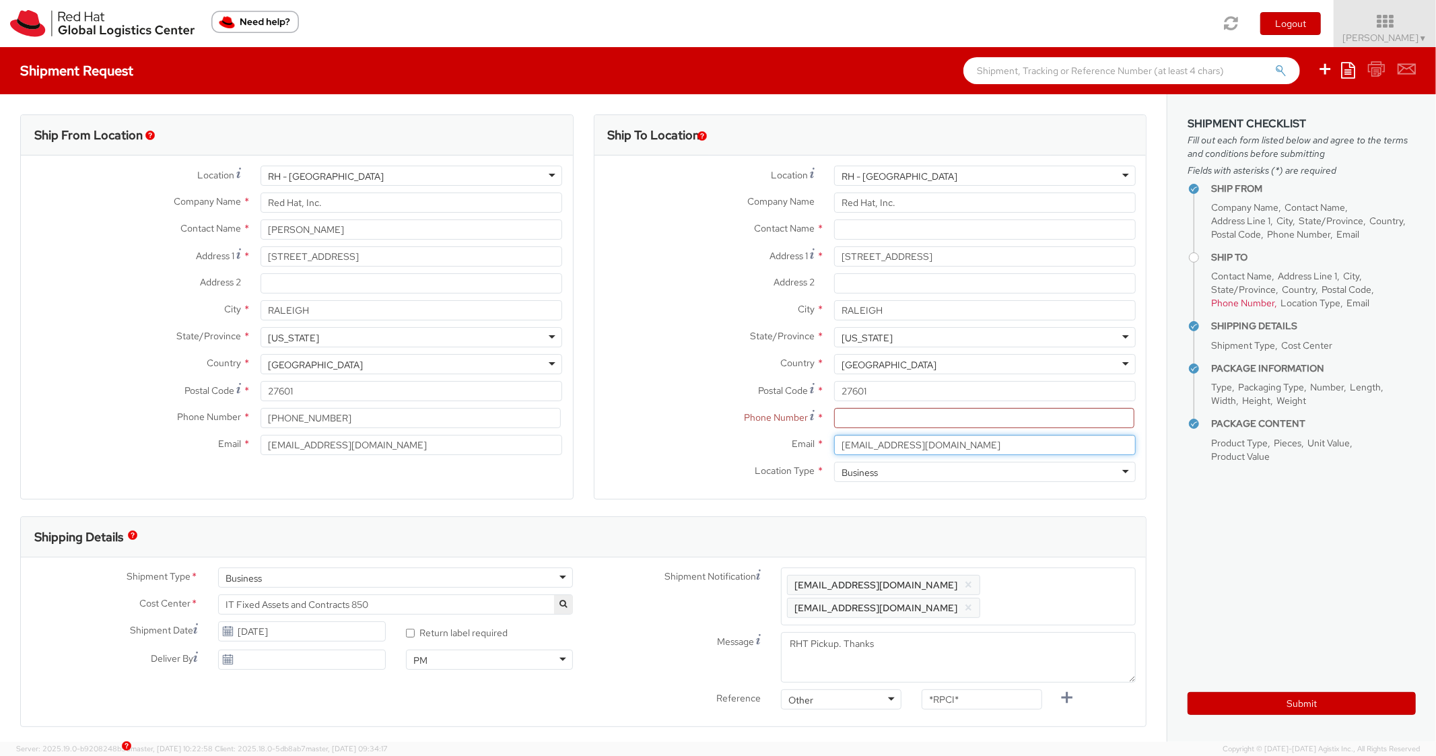
type input "[EMAIL_ADDRESS][DOMAIN_NAME]"
click at [1044, 594] on span "Enter any additional email addresses, separated by comma, for individuals who s…" at bounding box center [958, 596] width 343 height 40
paste input "[EMAIL_ADDRESS][DOMAIN_NAME]"
type input "[EMAIL_ADDRESS][DOMAIN_NAME]"
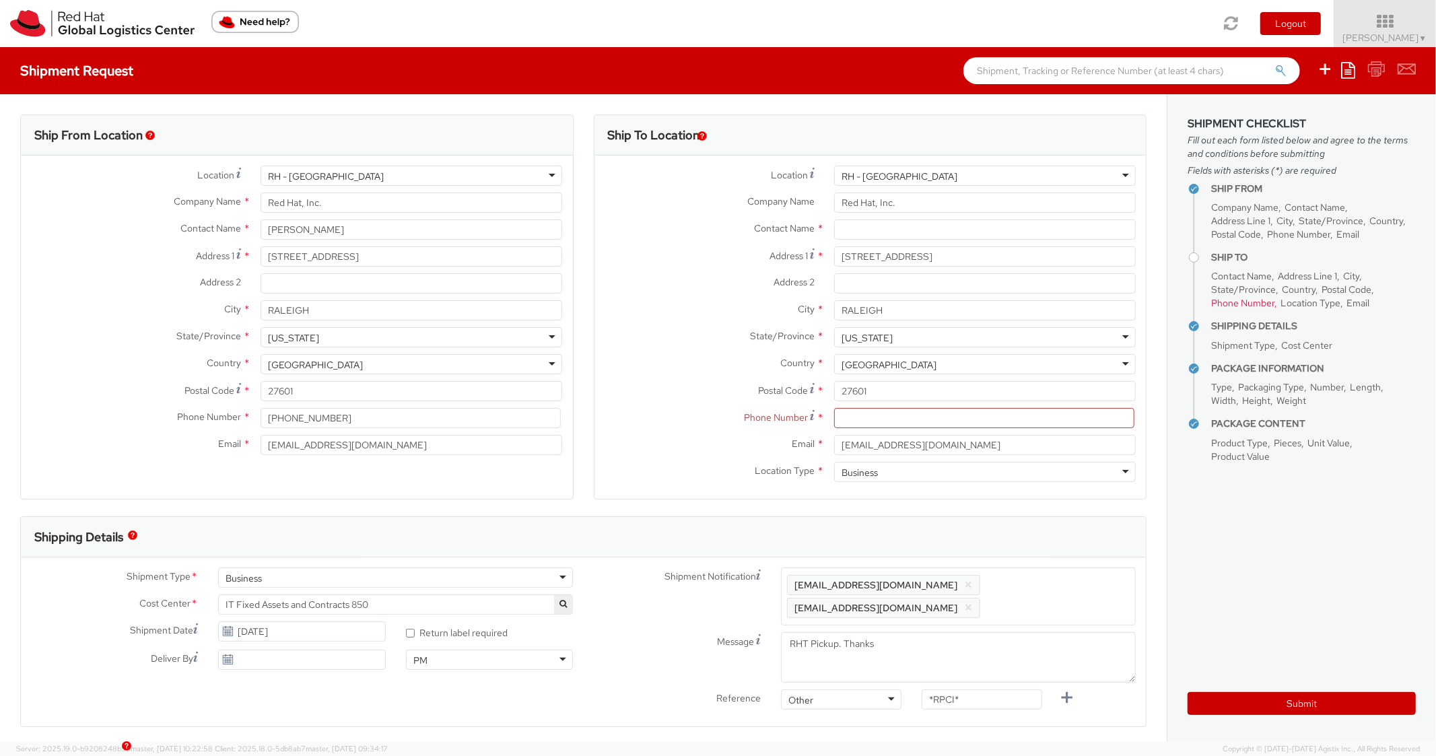
click at [1024, 528] on div "Shipping Details" at bounding box center [583, 537] width 1125 height 40
click at [869, 421] on input at bounding box center [984, 418] width 300 height 20
type input "000000000"
click at [599, 402] on div "Postal Code * 27601" at bounding box center [870, 394] width 552 height 27
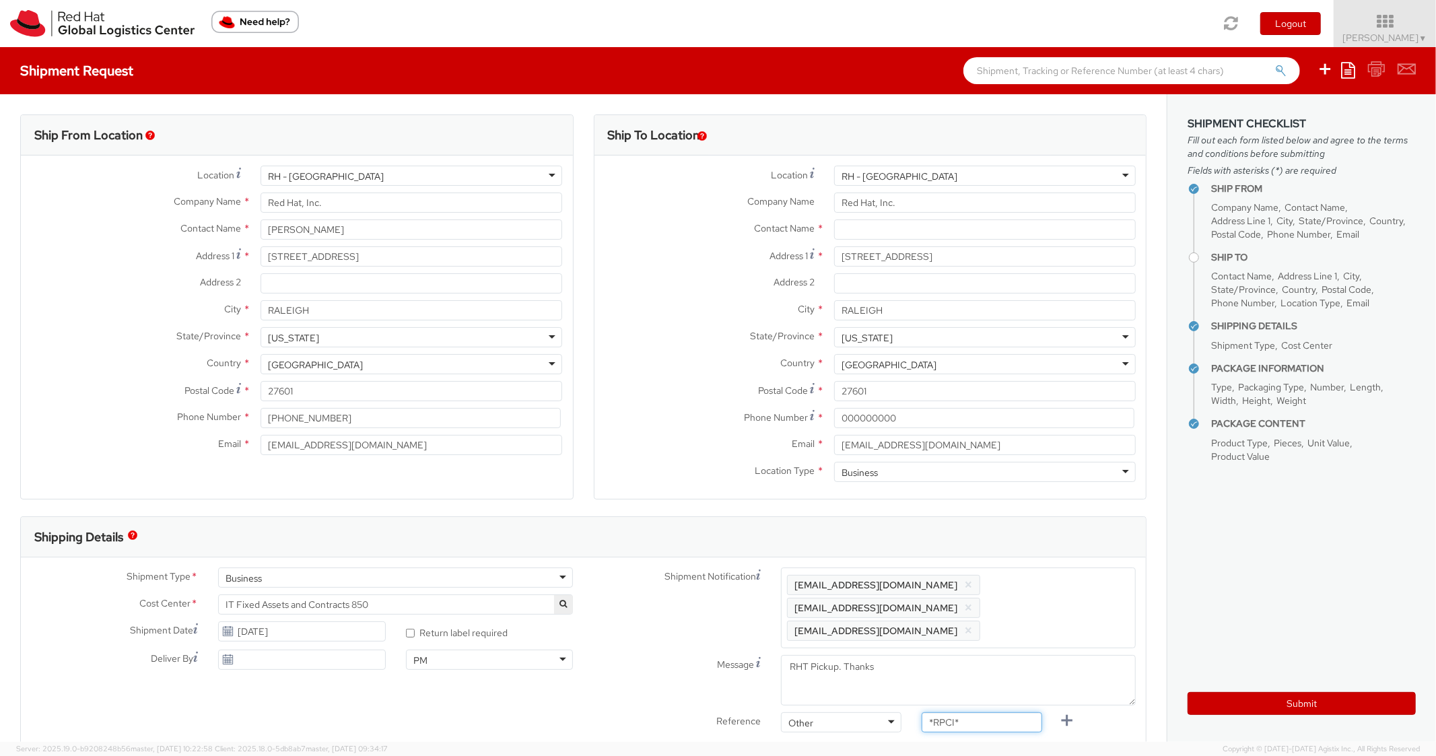
paste input "REQ5987482"
drag, startPoint x: 979, startPoint y: 707, endPoint x: 960, endPoint y: 662, distance: 49.1
click at [900, 712] on div "Reference Other Other Other Purchase Order Number Reference Number REQ5987482" at bounding box center [864, 725] width 563 height 27
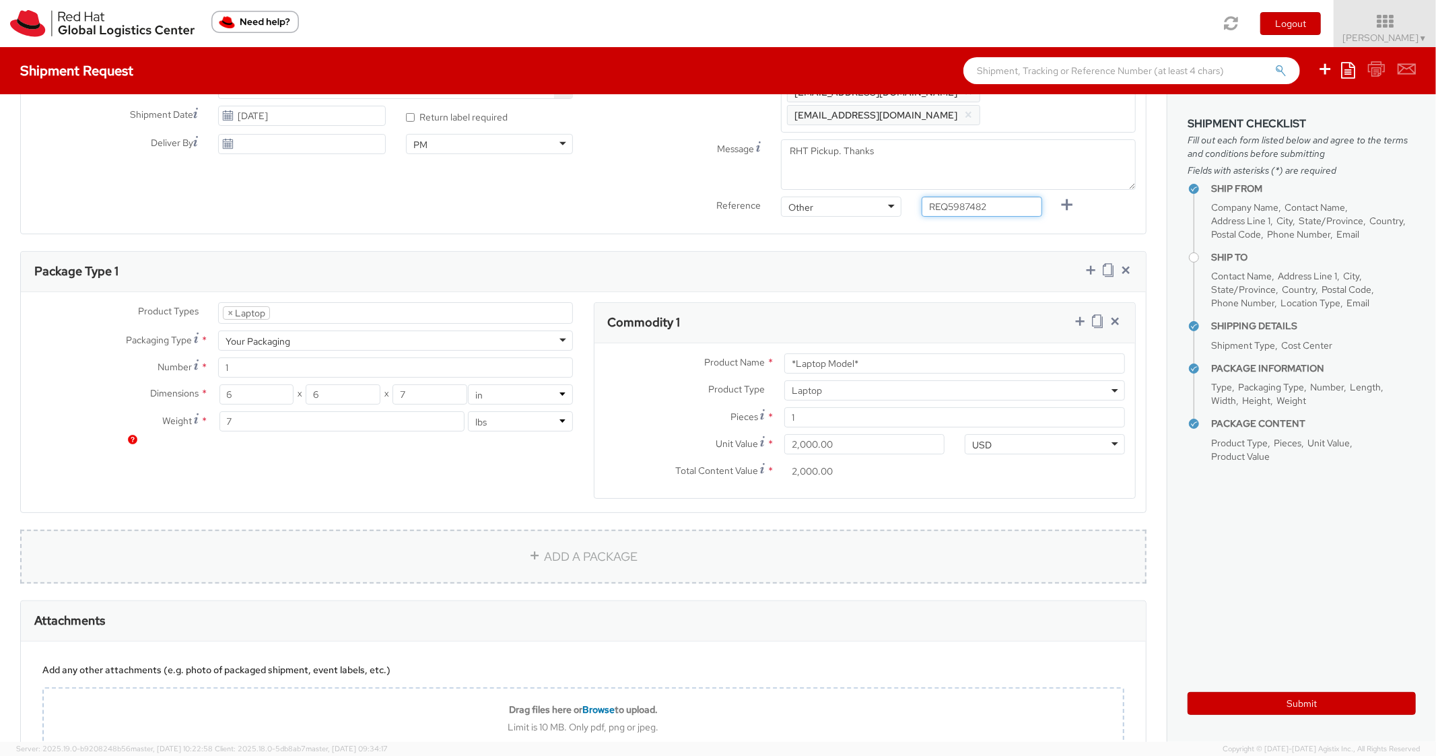
scroll to position [538, 0]
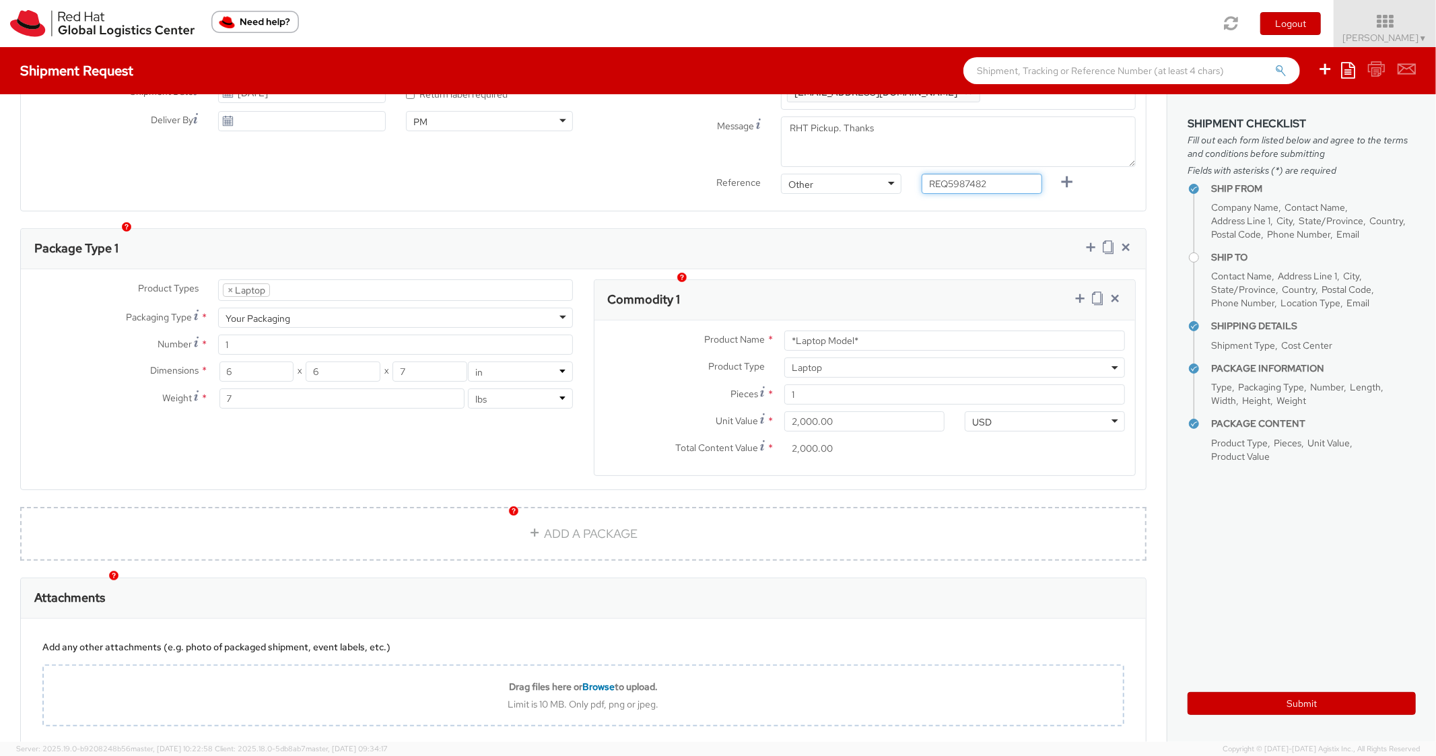
type input "REQ5987482"
click at [851, 269] on div "Product Types * Documents Docking Station Laptop Monitor Other Hardware Server …" at bounding box center [583, 379] width 1125 height 220
drag, startPoint x: 888, startPoint y: 320, endPoint x: 740, endPoint y: 322, distance: 148.7
click at [740, 330] on div "Product Name * *Laptop Model*" at bounding box center [864, 340] width 541 height 20
type input "DEVELOPER/DESIGNER - Lenovo"
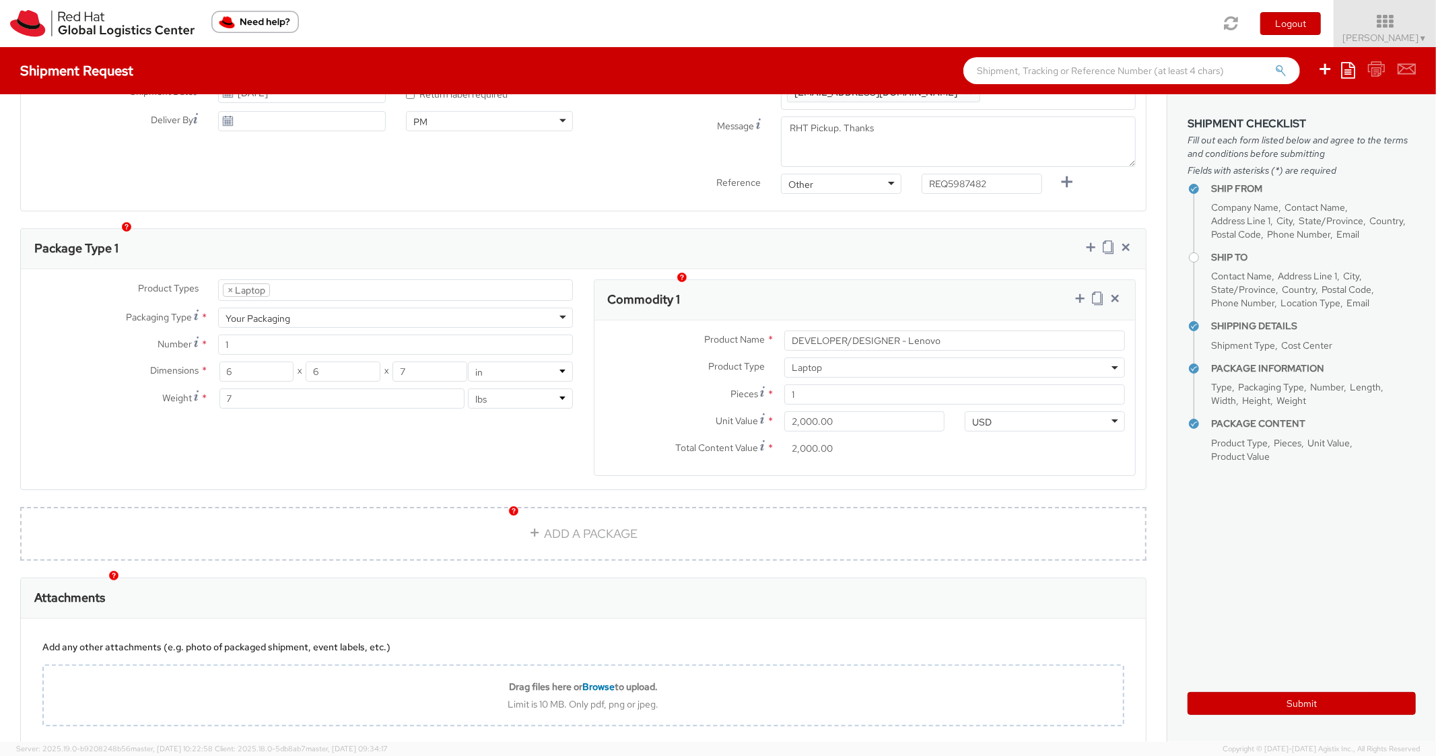
click at [857, 229] on div "Package Type 1" at bounding box center [583, 249] width 1125 height 40
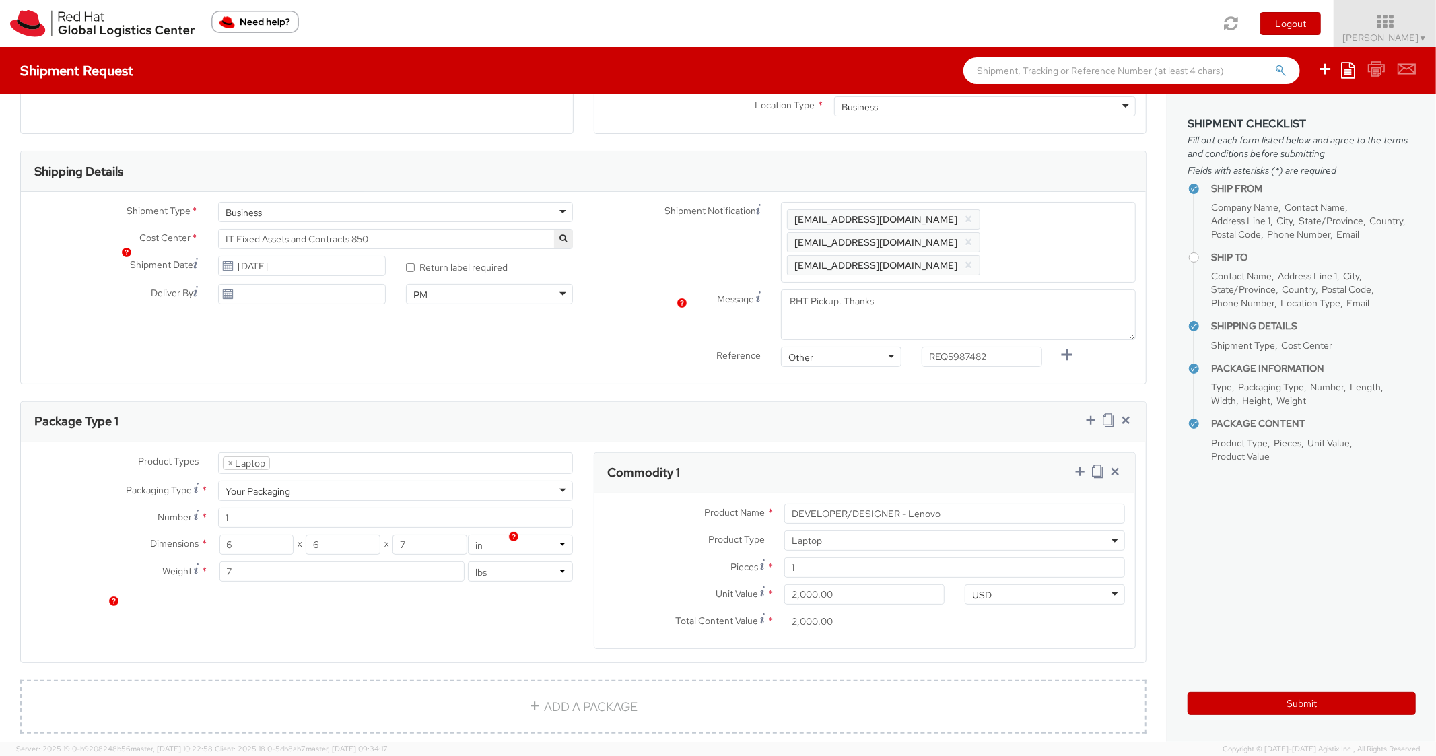
scroll to position [0, 0]
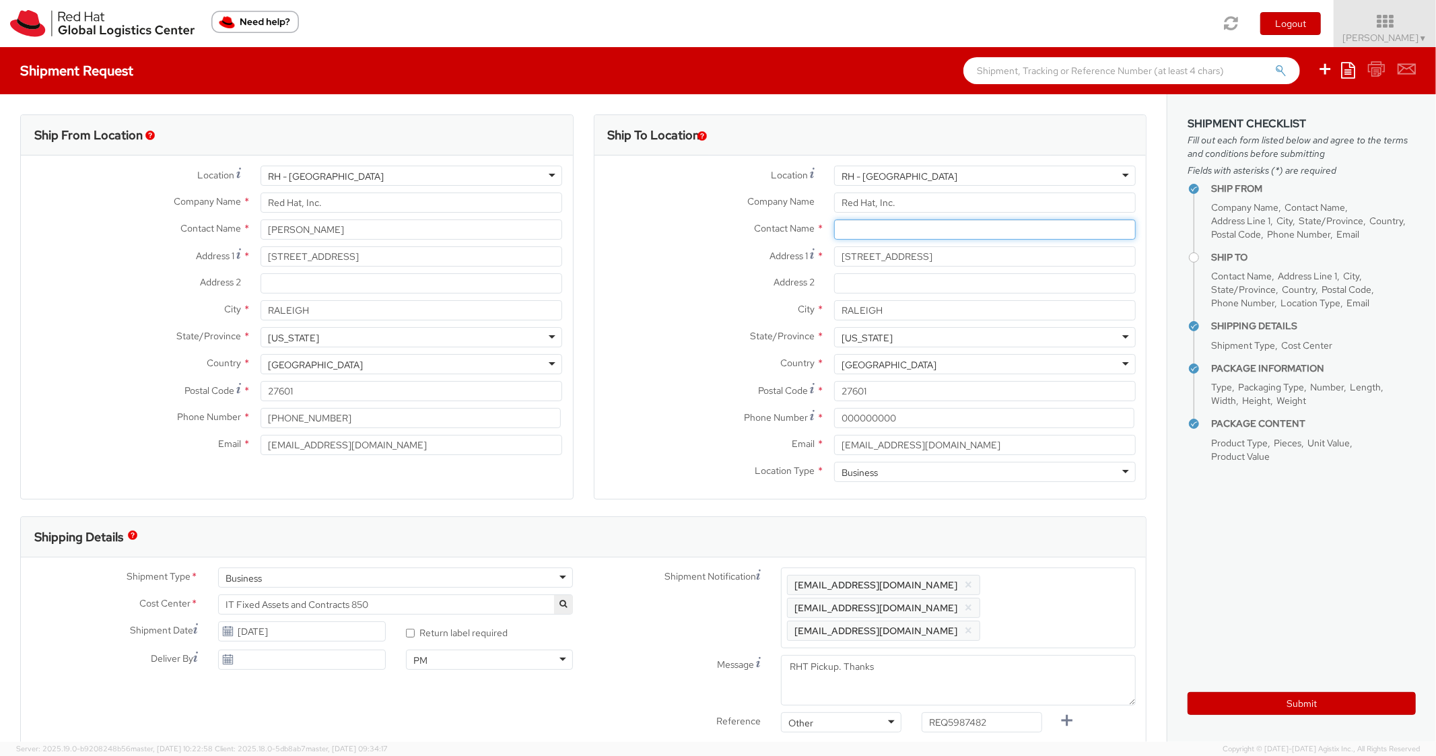
paste input "[PERSON_NAME]"
click at [860, 230] on input "text" at bounding box center [985, 229] width 302 height 20
type input "[PERSON_NAME]"
click at [637, 242] on div "Contact Name * [PERSON_NAME] searching..." at bounding box center [870, 232] width 552 height 27
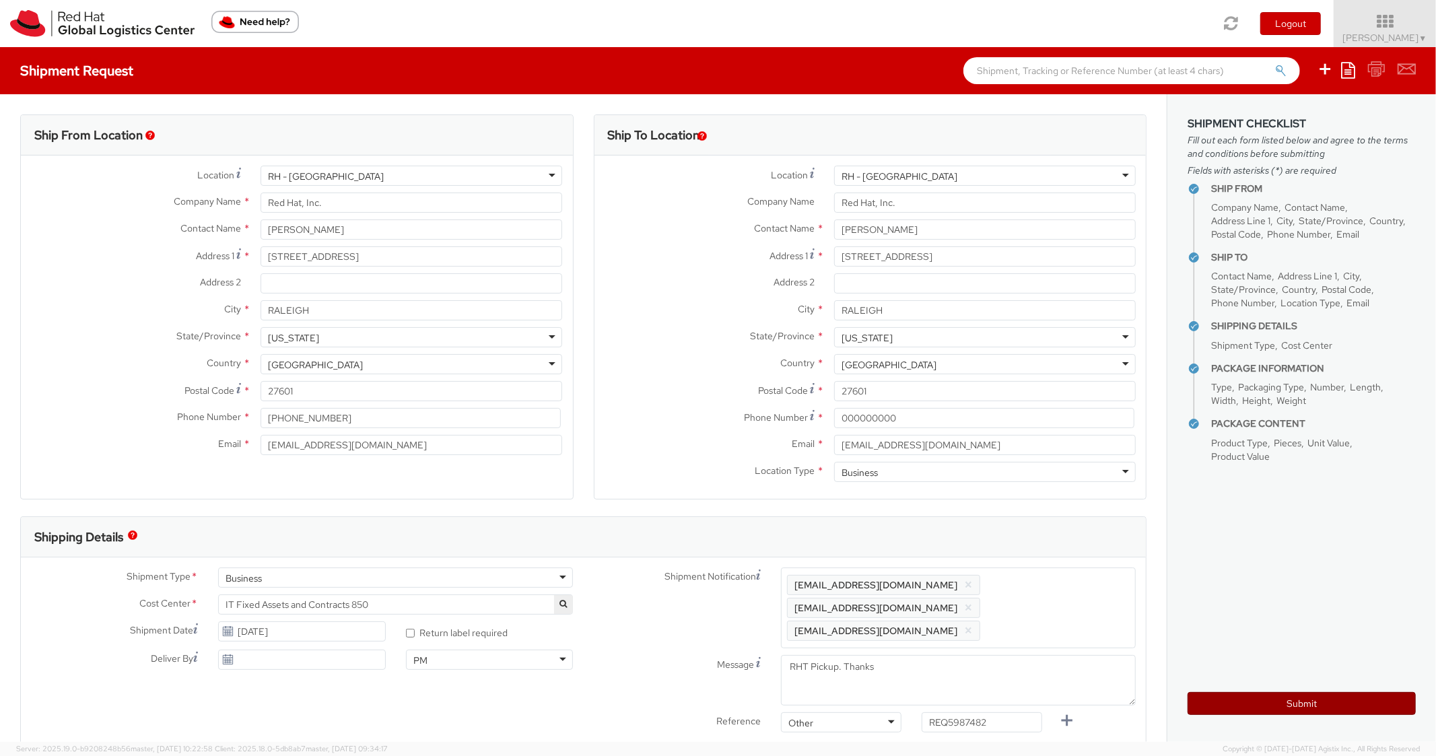
click at [1217, 714] on button "Submit" at bounding box center [1301, 703] width 228 height 23
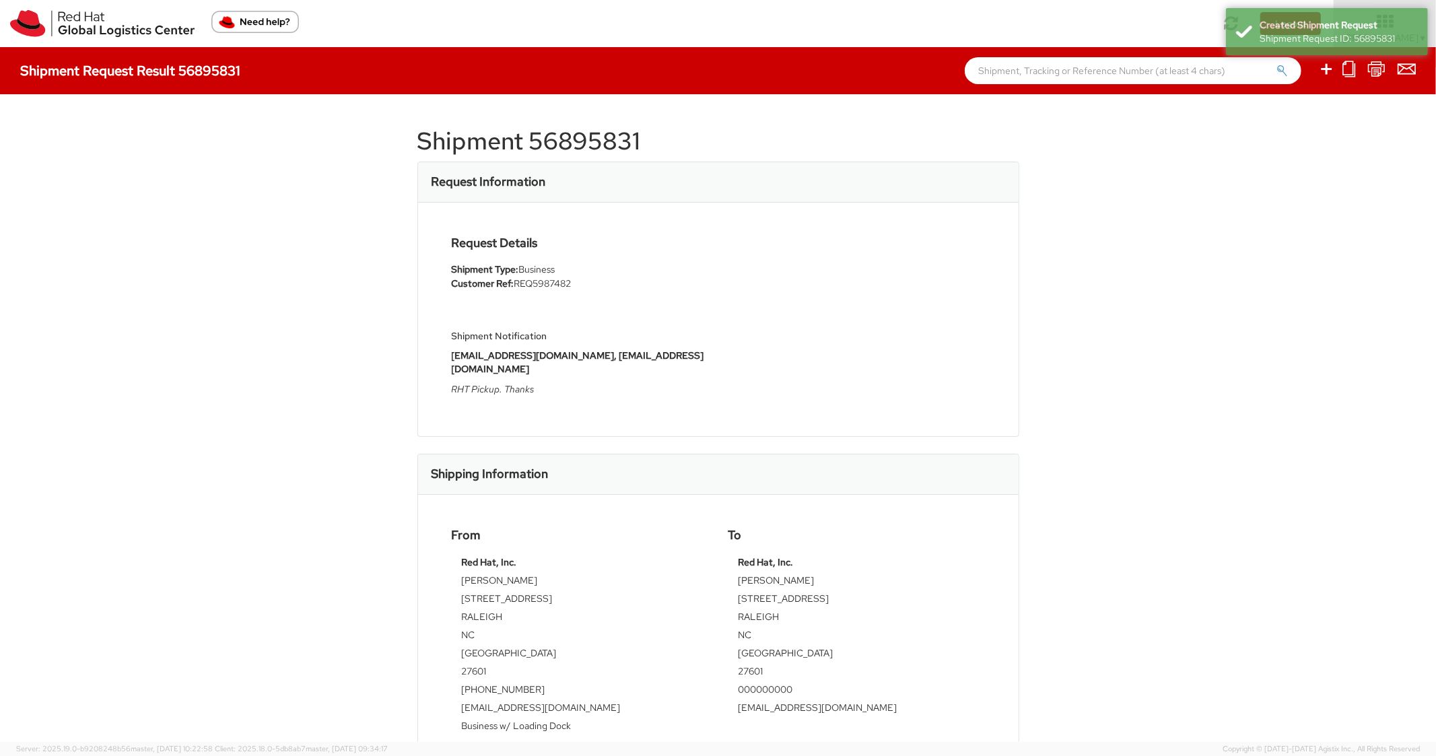
click at [593, 137] on h1 "Shipment 56895831" at bounding box center [718, 141] width 602 height 27
drag, startPoint x: 593, startPoint y: 137, endPoint x: 614, endPoint y: 145, distance: 22.1
click at [613, 145] on h1 "Shipment 56895831" at bounding box center [718, 141] width 602 height 27
copy h1 "56895831"
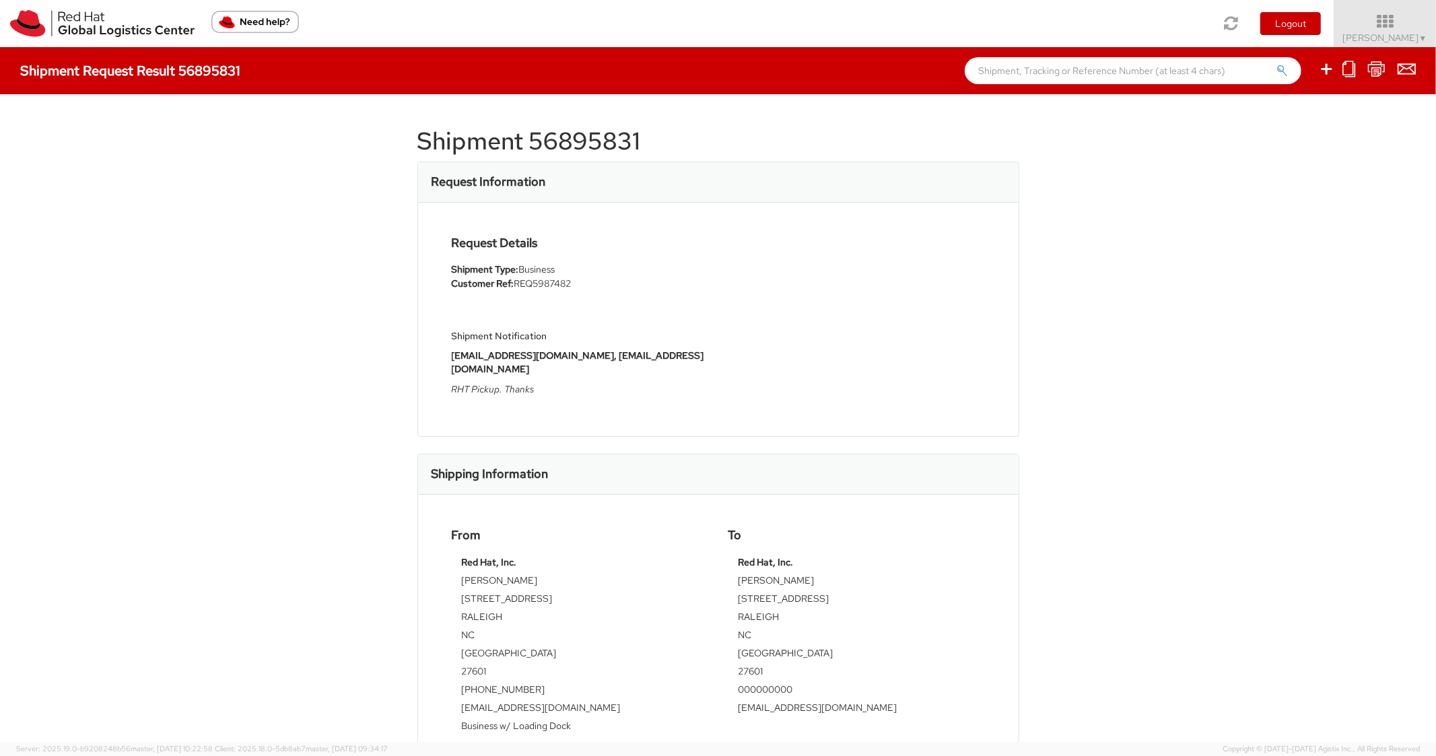
click at [702, 266] on div "Request Details Shipment Type: Business Customer Ref: REQ5987482 Shipment Notif…" at bounding box center [579, 319] width 277 height 166
click at [1320, 73] on icon at bounding box center [1326, 69] width 16 height 17
select select
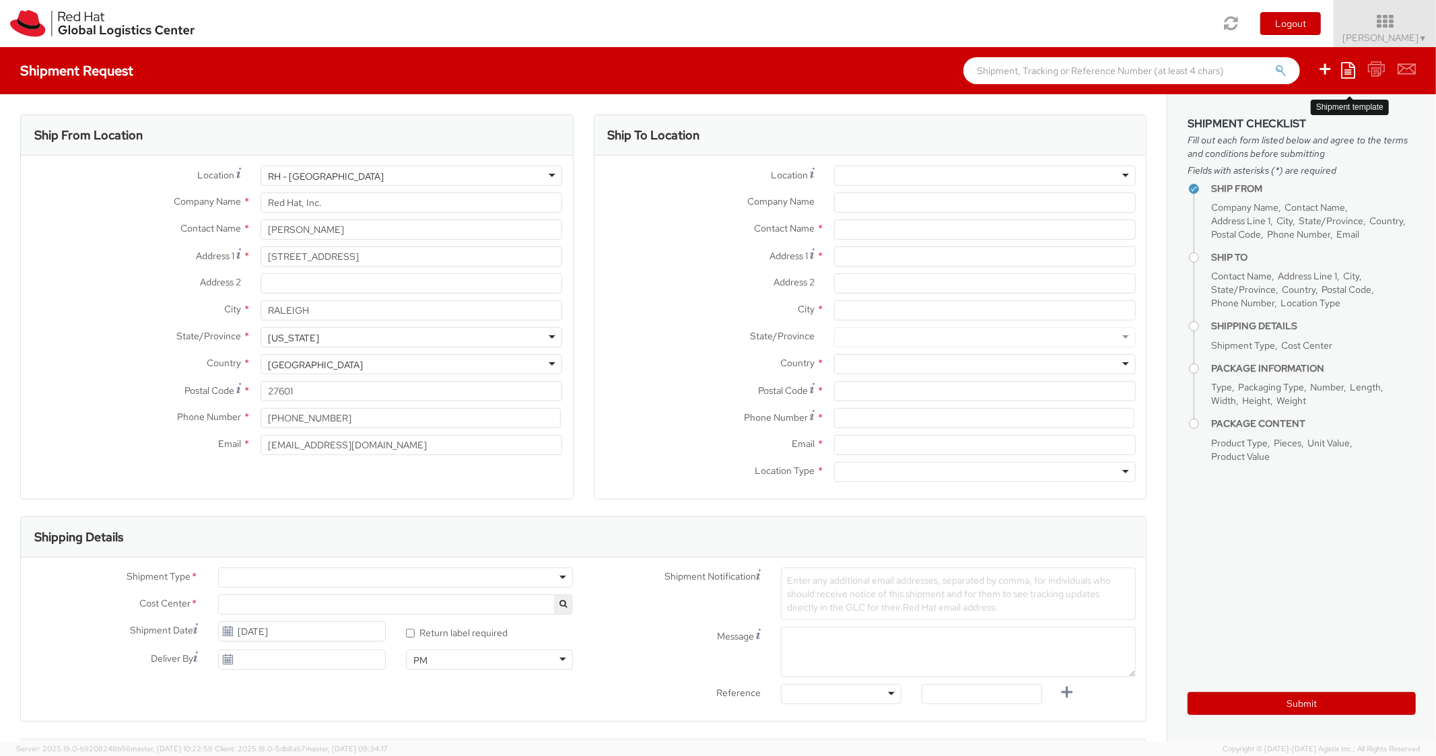
select select "850"
click at [1343, 74] on icon at bounding box center [1348, 70] width 14 height 16
click at [1271, 112] on link "Create from template" at bounding box center [1295, 112] width 118 height 17
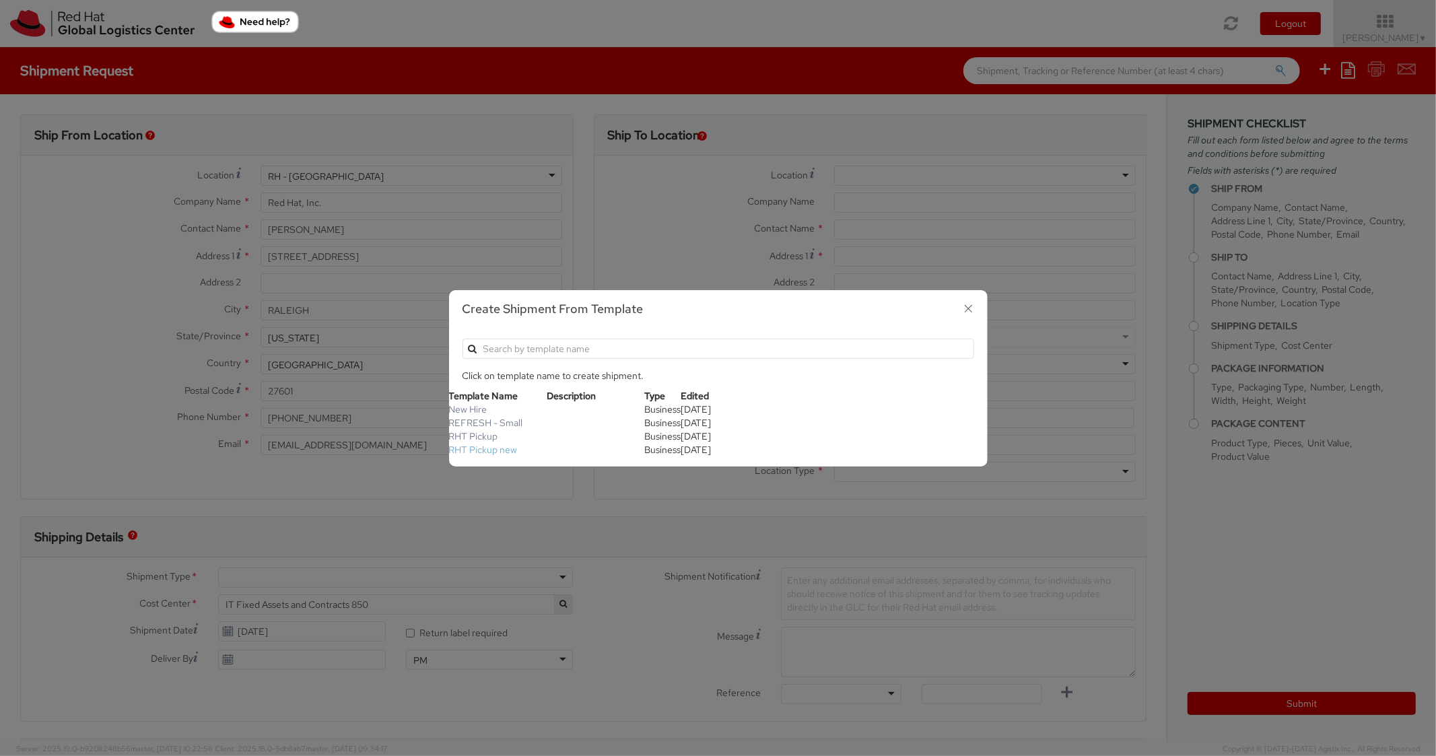
click at [498, 452] on link "RHT Pickup new" at bounding box center [483, 450] width 69 height 12
type input "Red Hat, Inc."
type input "[STREET_ADDRESS]"
type input "RALEIGH"
type input "27601"
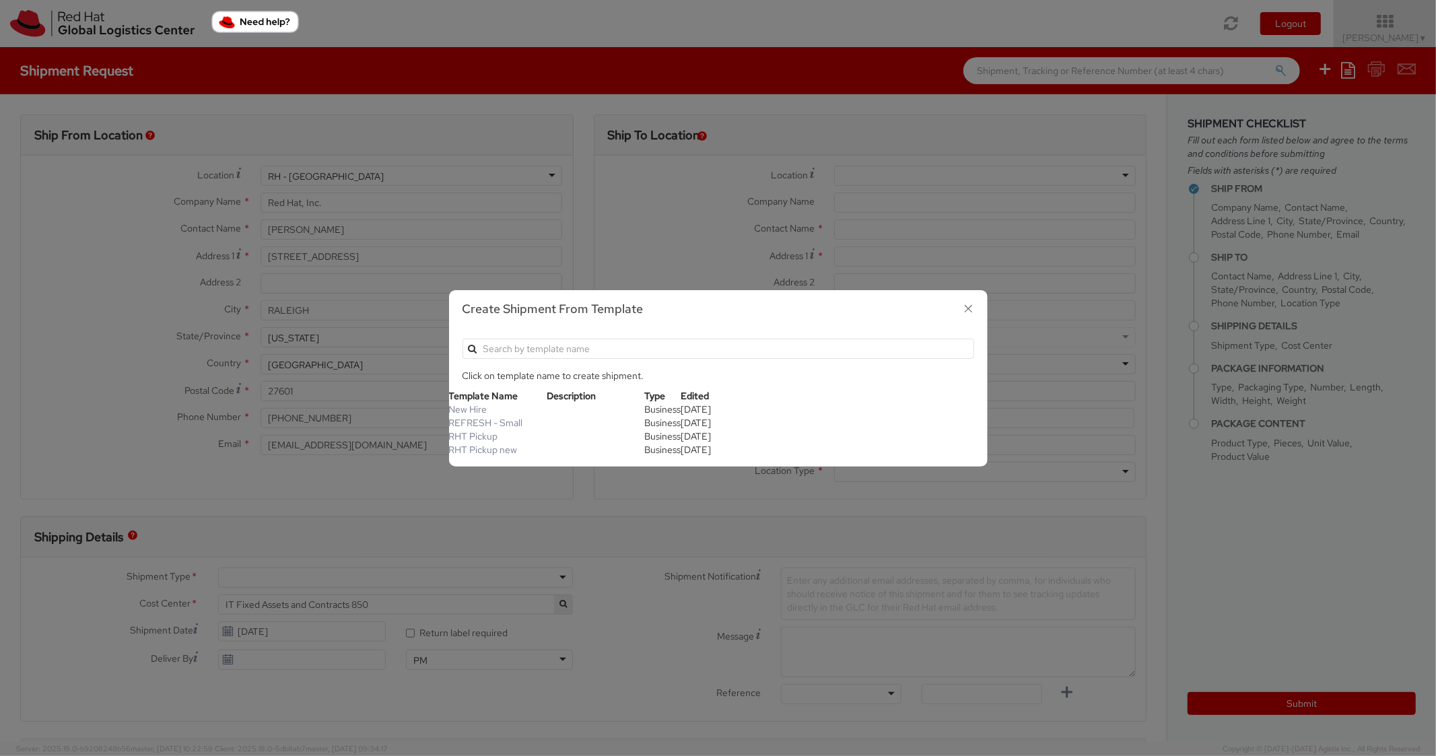
type textarea "RHT Pickup. Thanks"
type input "*RPCI*"
select select "LAPTOP"
type input "1"
type input "6"
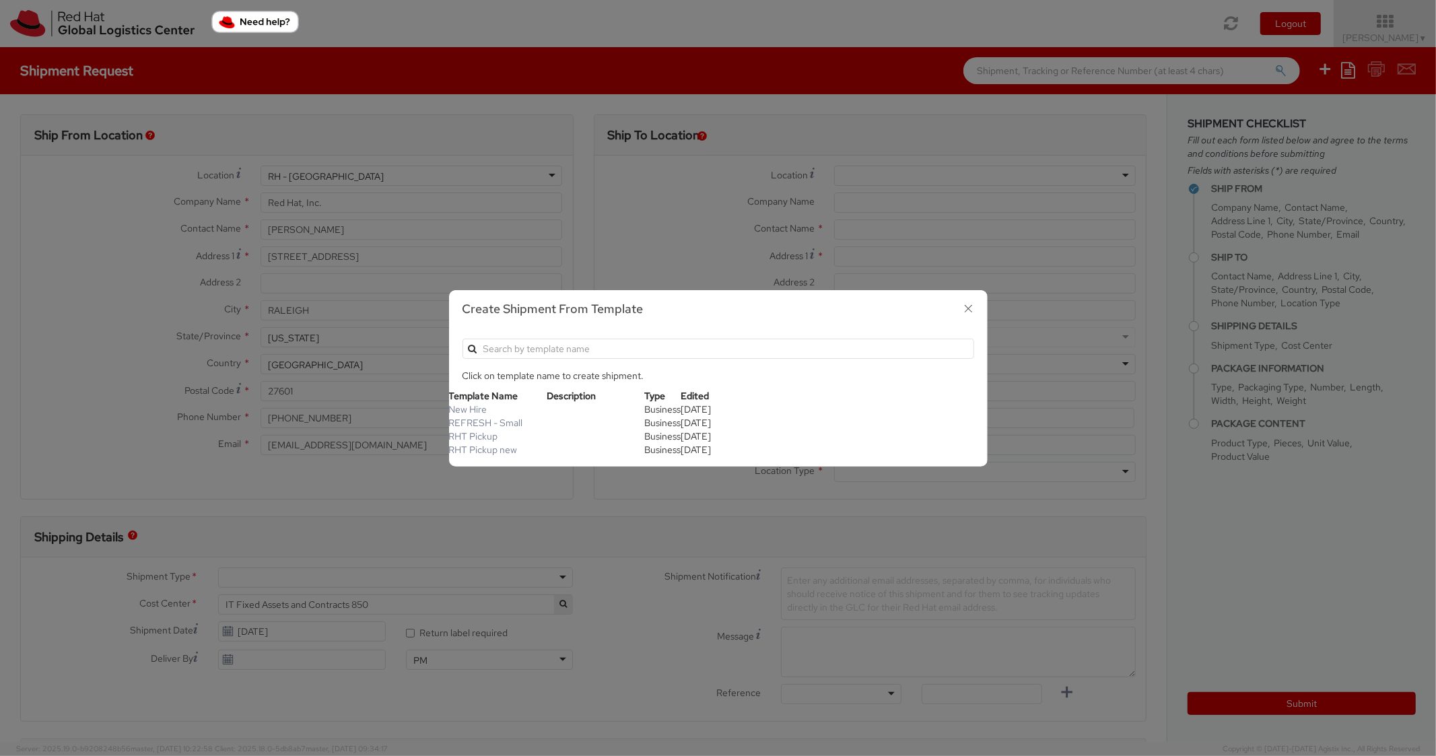
type input "6"
type input "7"
type input "*Laptop Model*"
select select "LAPTOP"
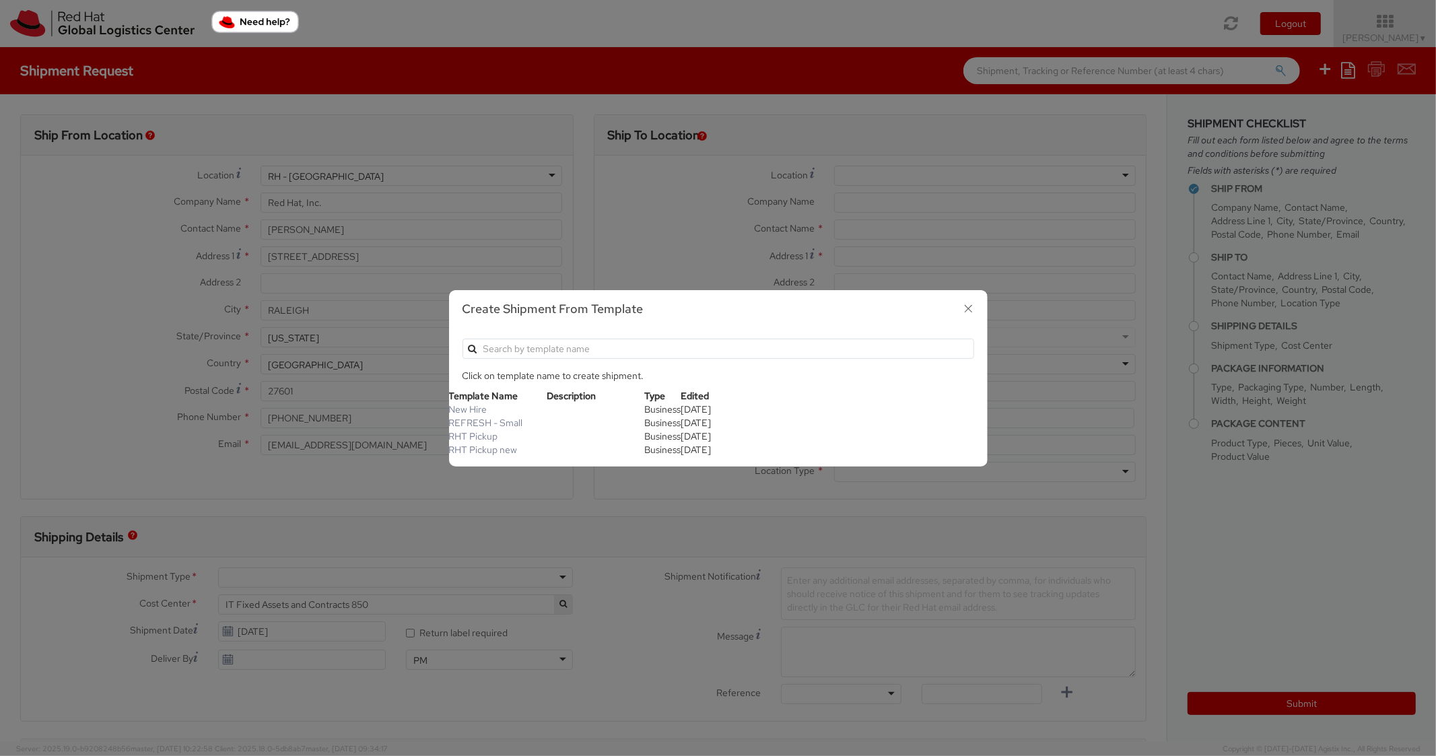
type input "2,000.00"
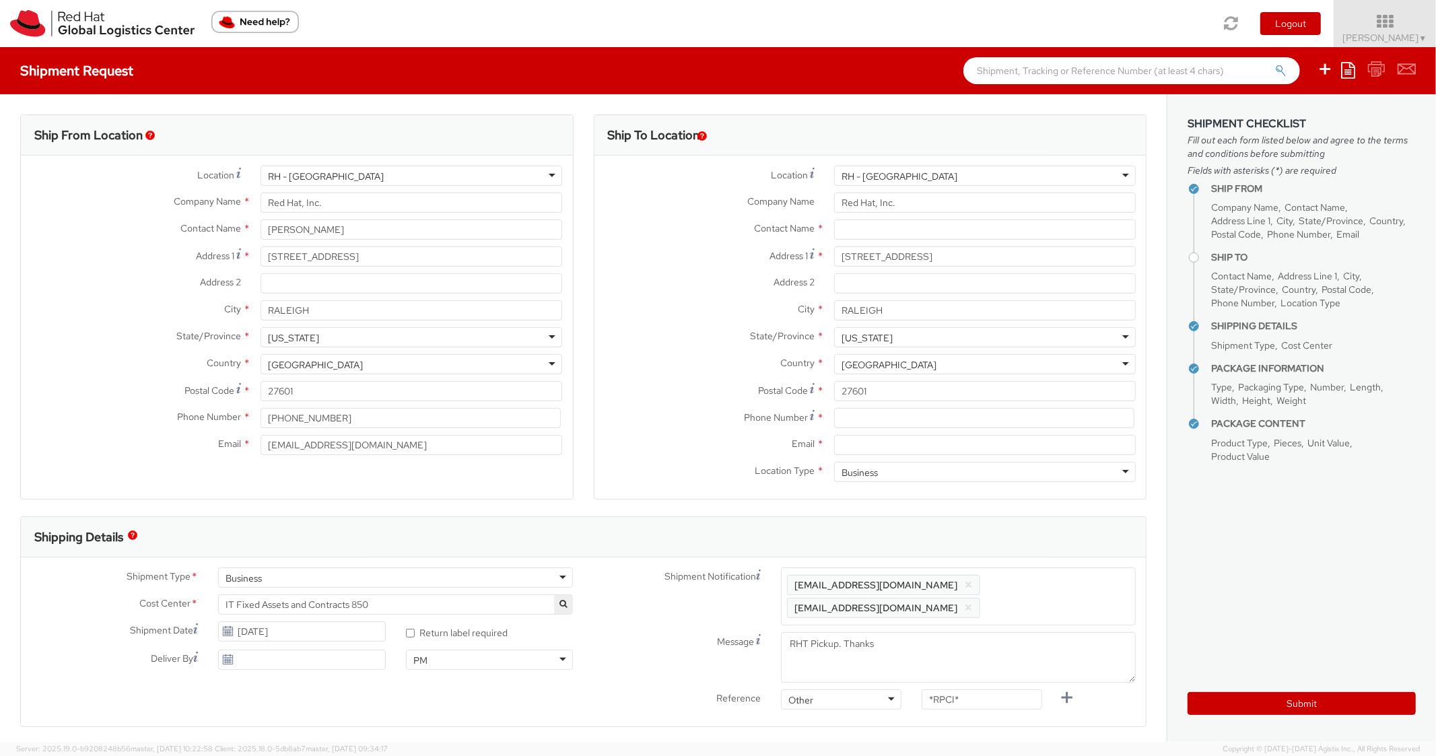
scroll to position [40, 0]
click at [905, 449] on input "Email *" at bounding box center [985, 445] width 302 height 20
paste input "[EMAIL_ADDRESS][DOMAIN_NAME]"
type input "[EMAIL_ADDRESS][DOMAIN_NAME]"
click at [1064, 589] on span "Enter any additional email addresses, separated by comma, for individuals who s…" at bounding box center [958, 596] width 343 height 40
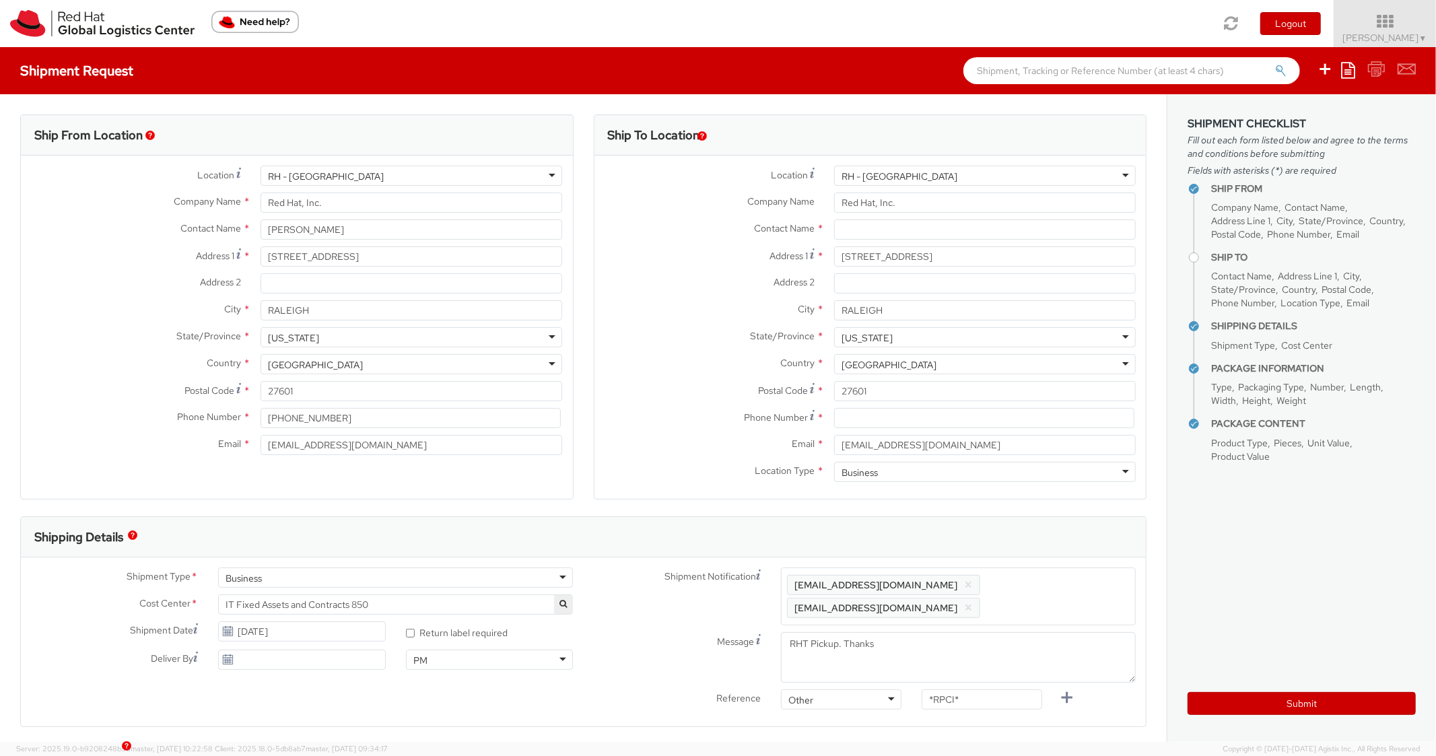
paste input "[EMAIL_ADDRESS][DOMAIN_NAME]"
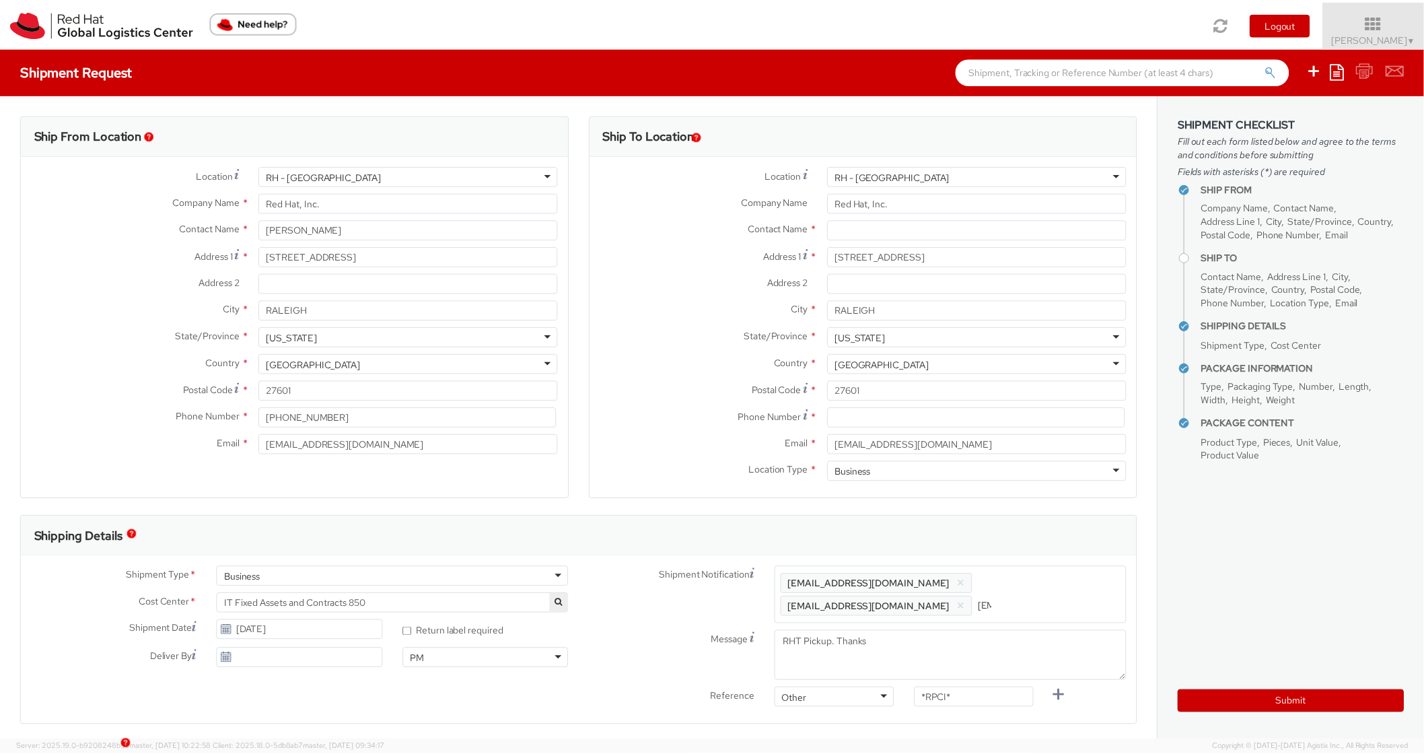
scroll to position [0, 71]
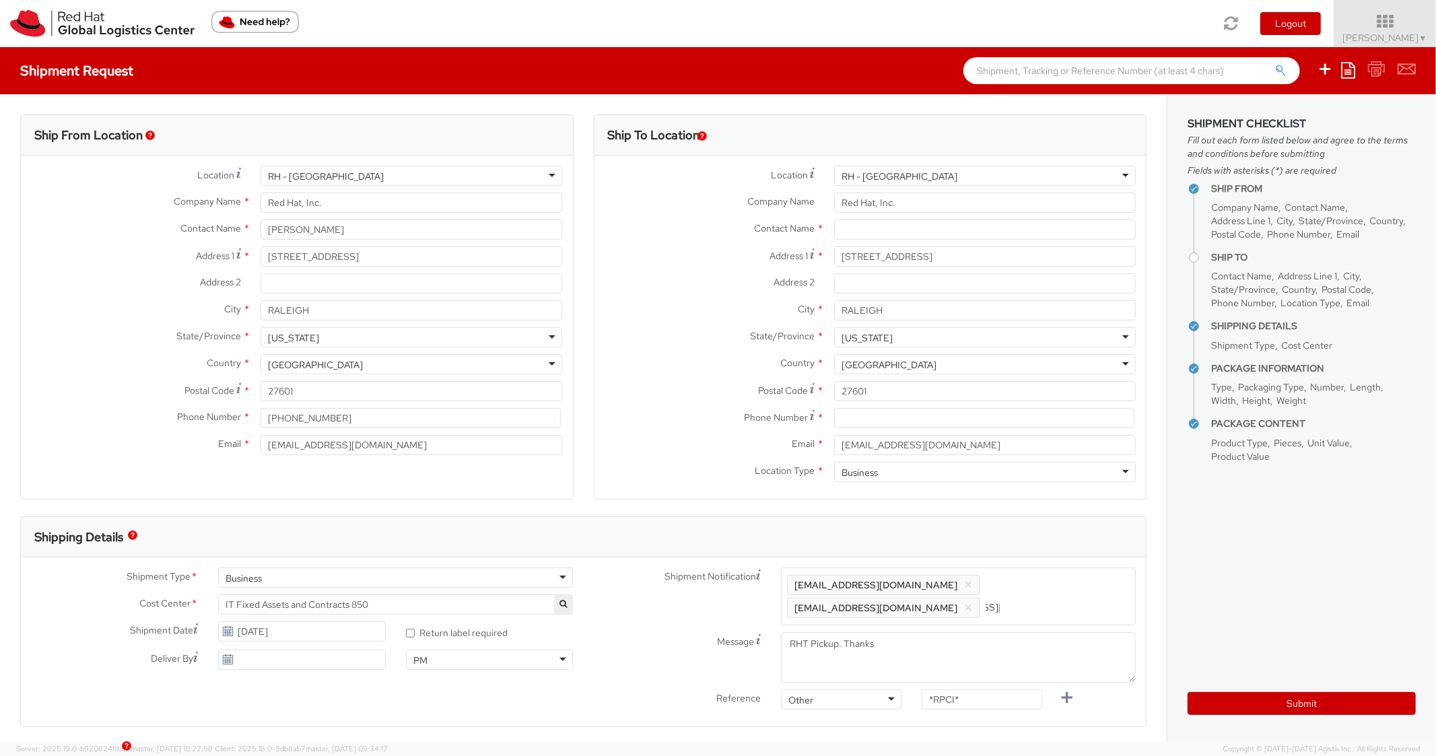
type input "[EMAIL_ADDRESS][DOMAIN_NAME]"
click at [1005, 515] on div "Ship To Location Location * [GEOGRAPHIC_DATA] - [GEOGRAPHIC_DATA] [GEOGRAPHIC_D…" at bounding box center [861, 315] width 547 height 402
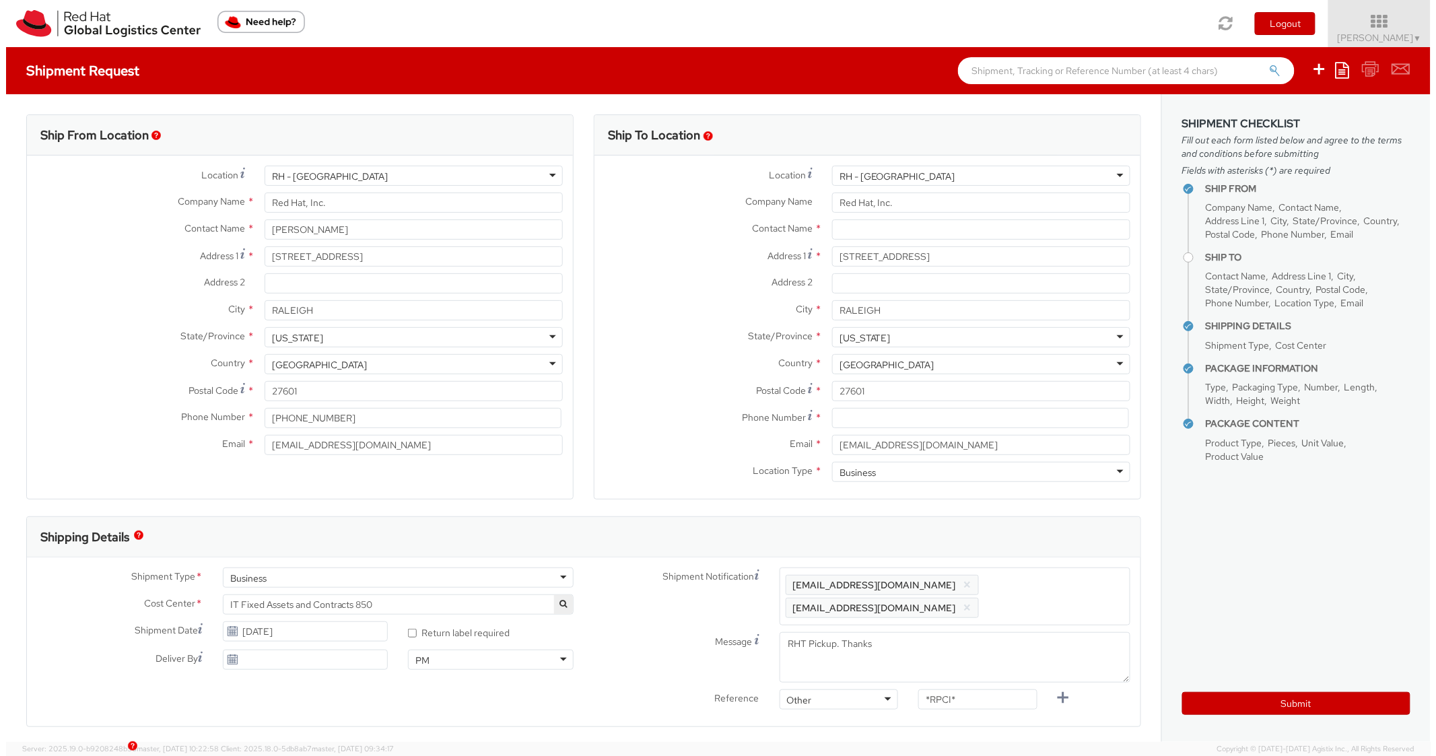
scroll to position [0, 0]
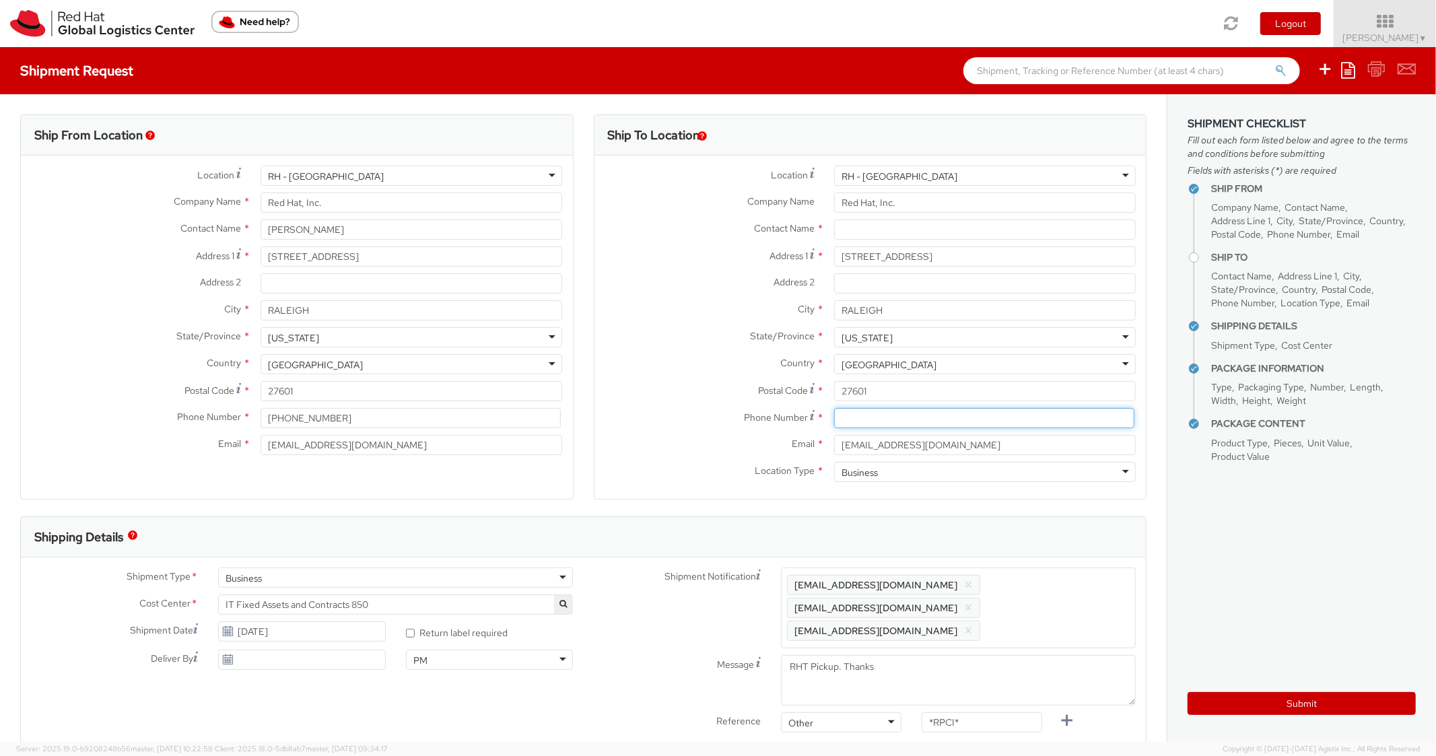
click at [882, 424] on input at bounding box center [984, 418] width 300 height 20
drag, startPoint x: 857, startPoint y: 417, endPoint x: 846, endPoint y: 416, distance: 11.5
click at [846, 416] on input "0000000000" at bounding box center [984, 418] width 300 height 20
type input "0000000000"
click at [749, 408] on label "Phone Number *" at bounding box center [708, 417] width 229 height 18
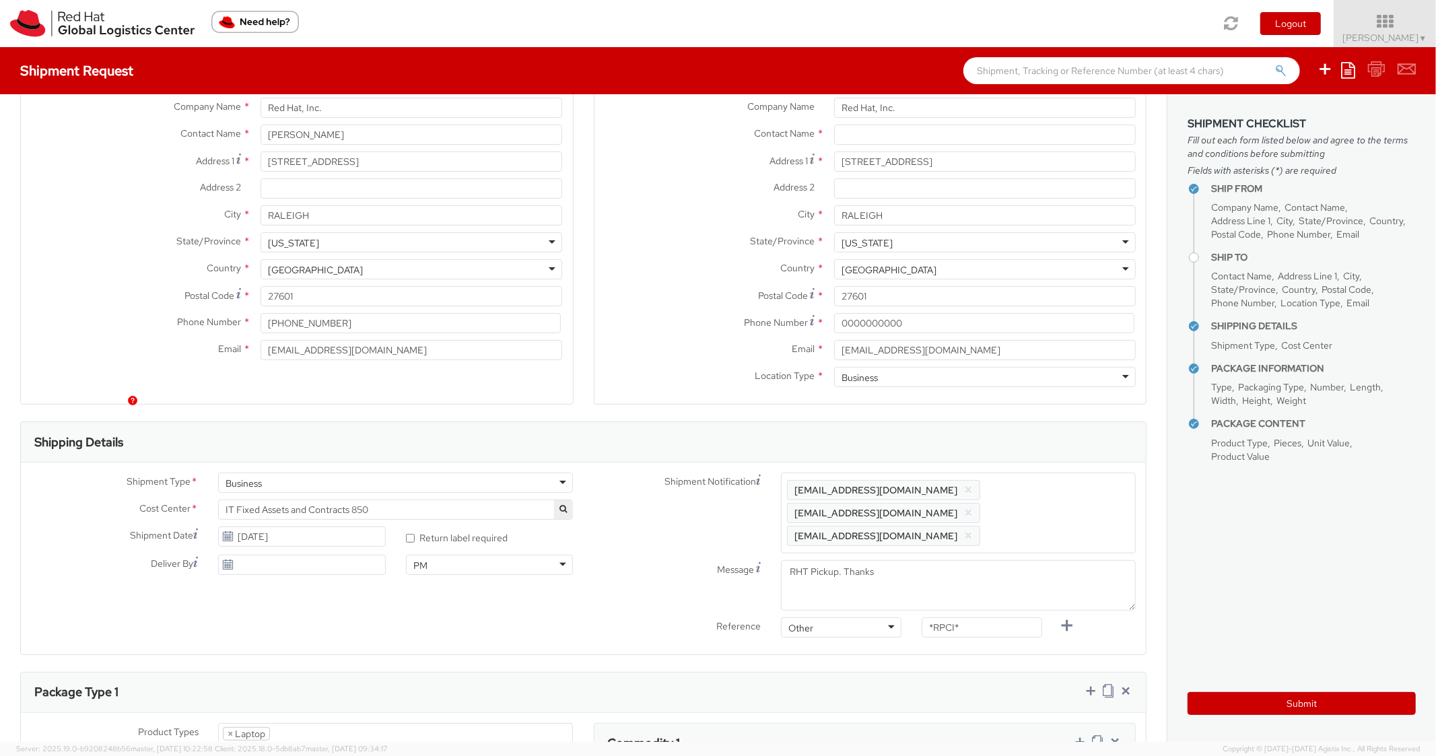
scroll to position [135, 0]
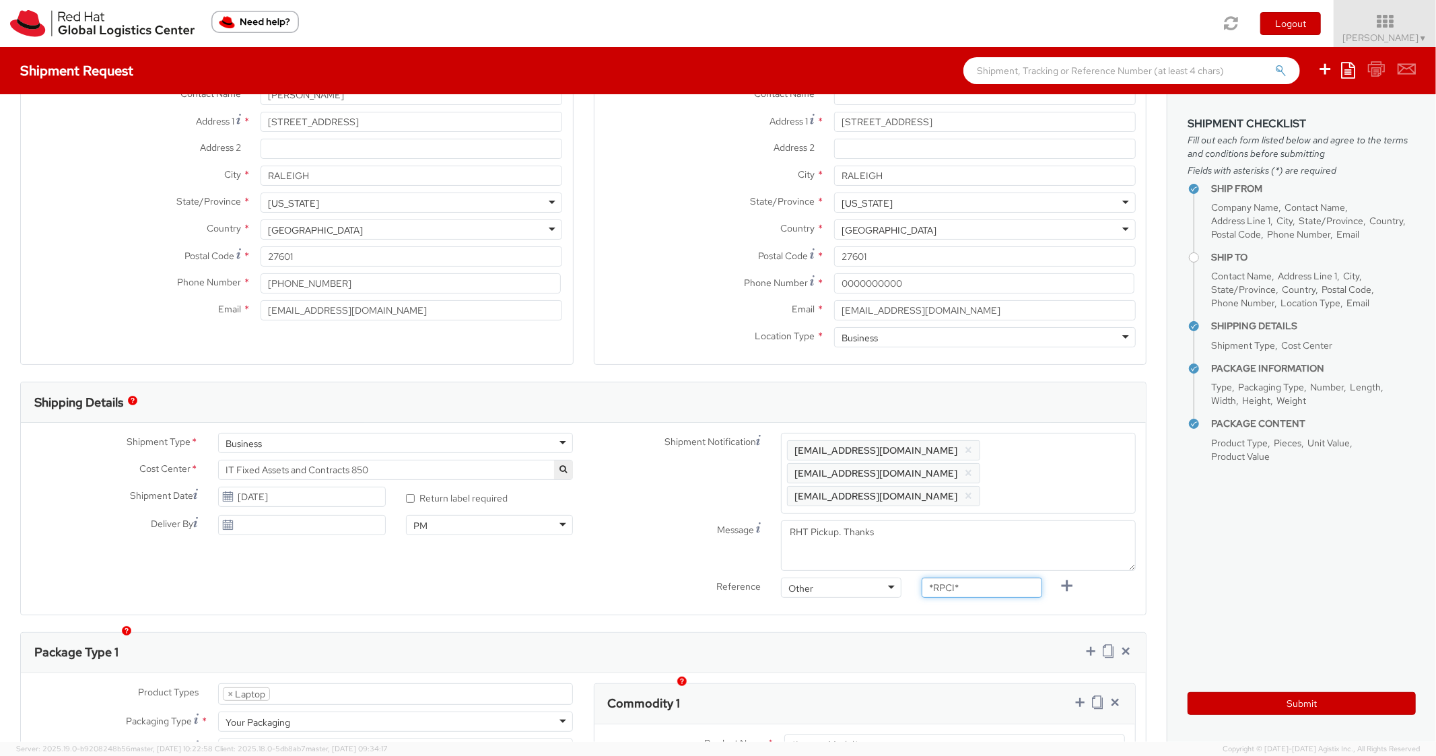
paste input "REQ5987530"
drag, startPoint x: 967, startPoint y: 565, endPoint x: 869, endPoint y: 565, distance: 98.3
click at [869, 577] on div "Reference Other Other Other Purchase Order Number Reference Number *RREQ5987530" at bounding box center [864, 590] width 563 height 27
drag, startPoint x: 995, startPoint y: 567, endPoint x: 863, endPoint y: 562, distance: 132.7
click at [863, 577] on div "Reference Other Other Other Purchase Order Number Reference Number *RREQ5987530" at bounding box center [864, 590] width 563 height 27
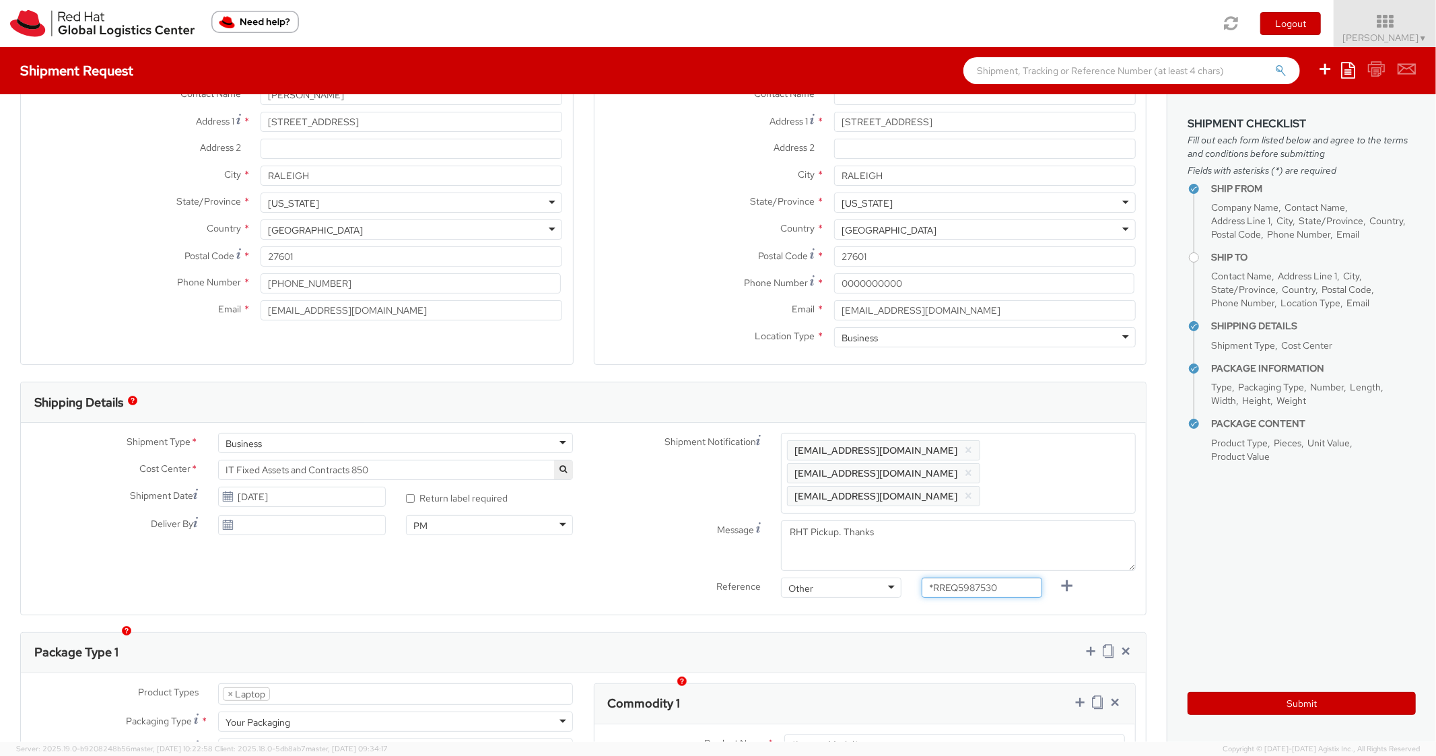
paste input "text"
type input "REQ5987530"
click at [898, 632] on div "Package Type 1 Product Types * Documents Docking Station Laptop Monitor Other H…" at bounding box center [583, 763] width 1126 height 262
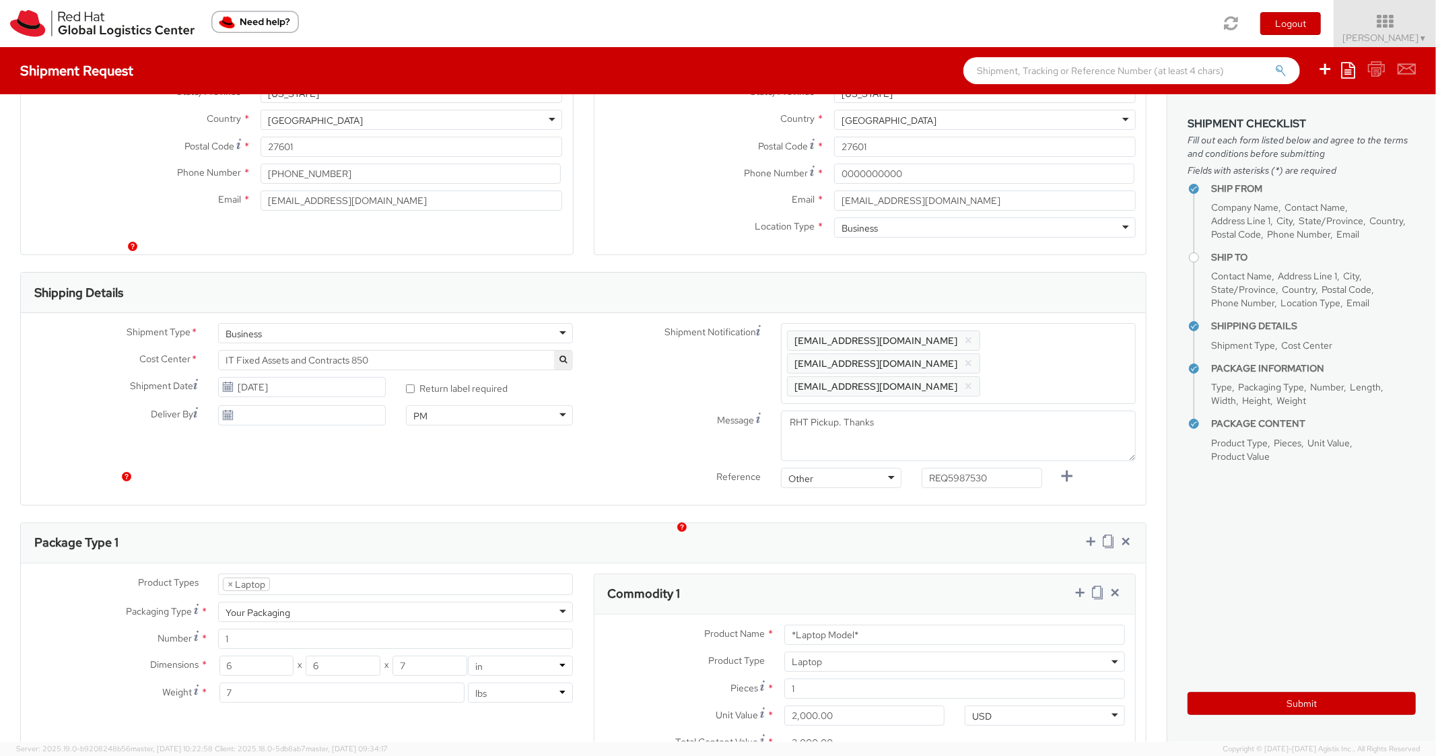
scroll to position [404, 0]
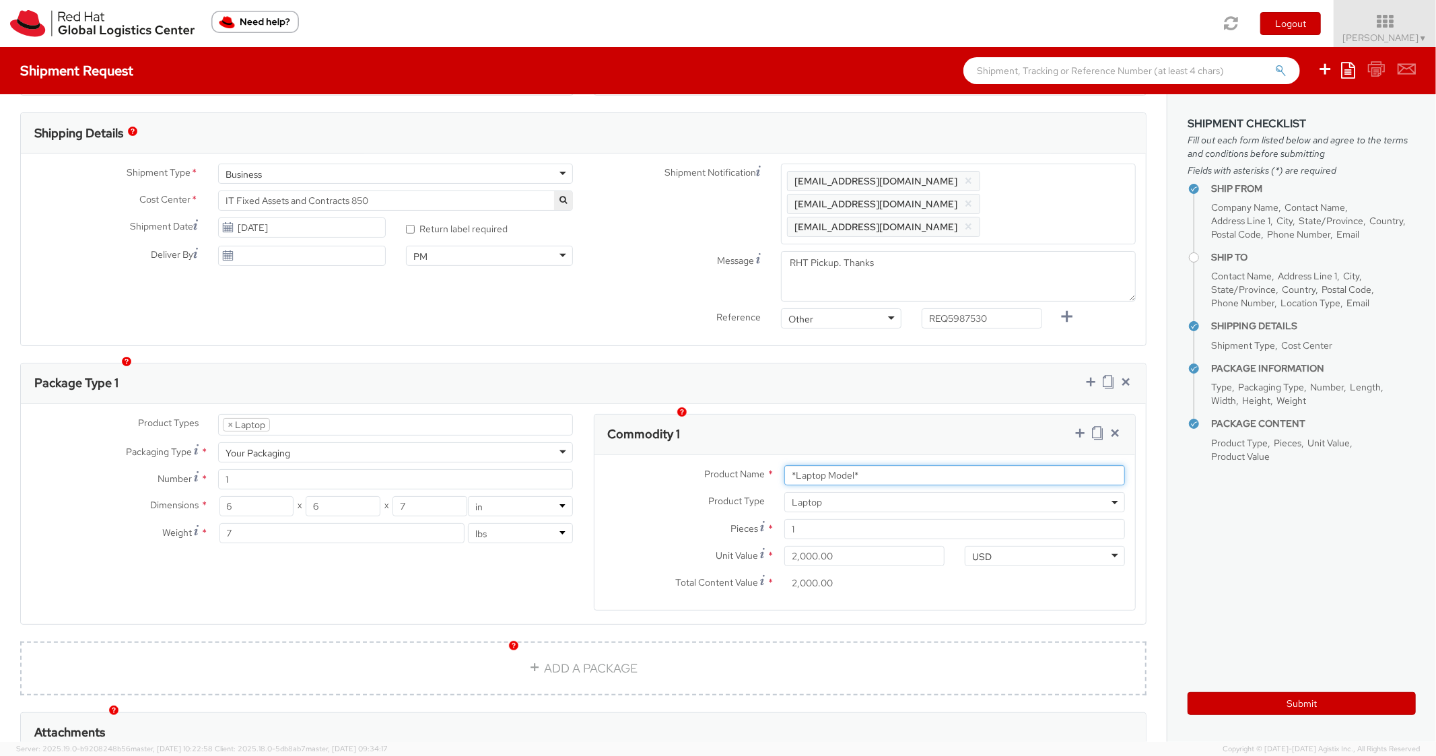
drag, startPoint x: 877, startPoint y: 451, endPoint x: 711, endPoint y: 438, distance: 166.1
click at [712, 455] on div "Product Name * *Laptop Model* Product Type * Documents Docking Station Laptop M…" at bounding box center [864, 532] width 541 height 155
type input "m"
type input "MAINSTREAM - Lenovo"
click at [926, 415] on div "Commodity 1" at bounding box center [864, 435] width 541 height 40
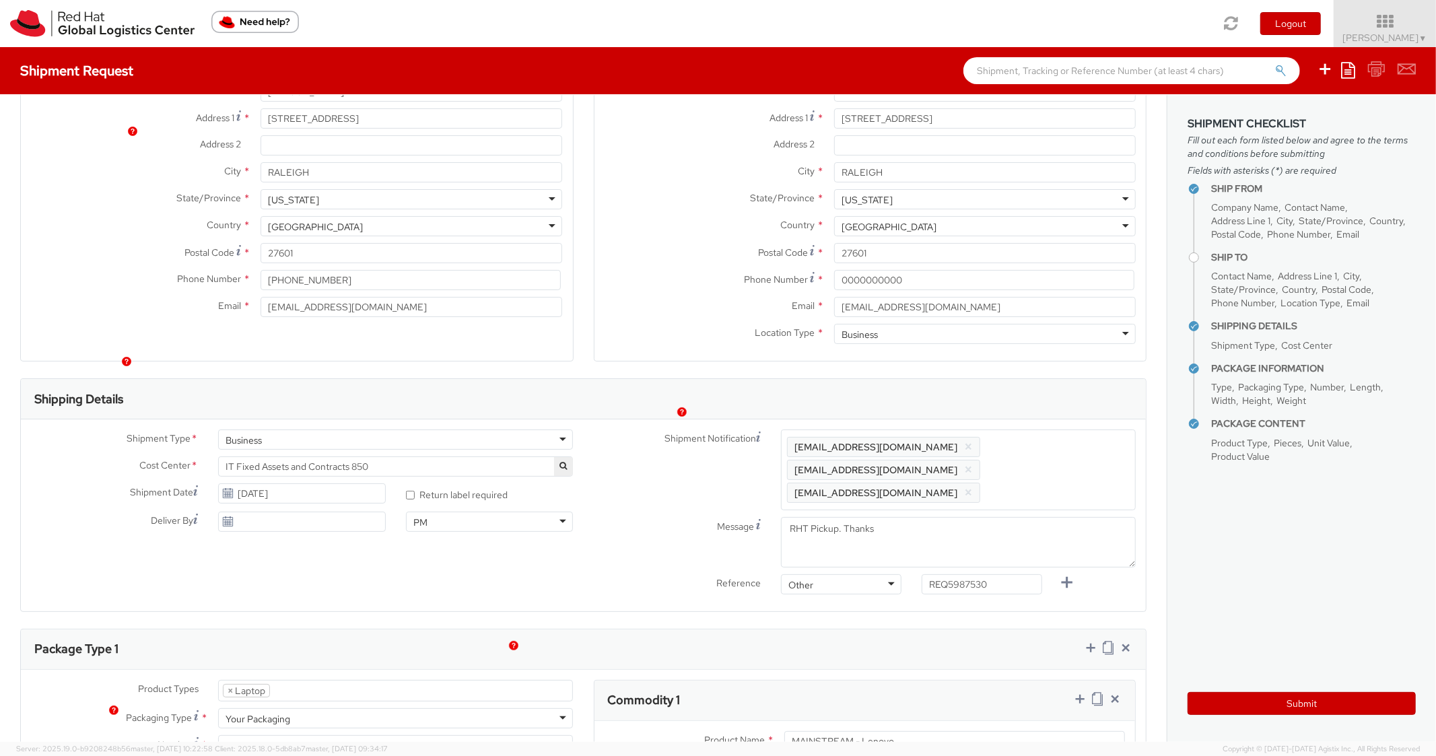
scroll to position [0, 0]
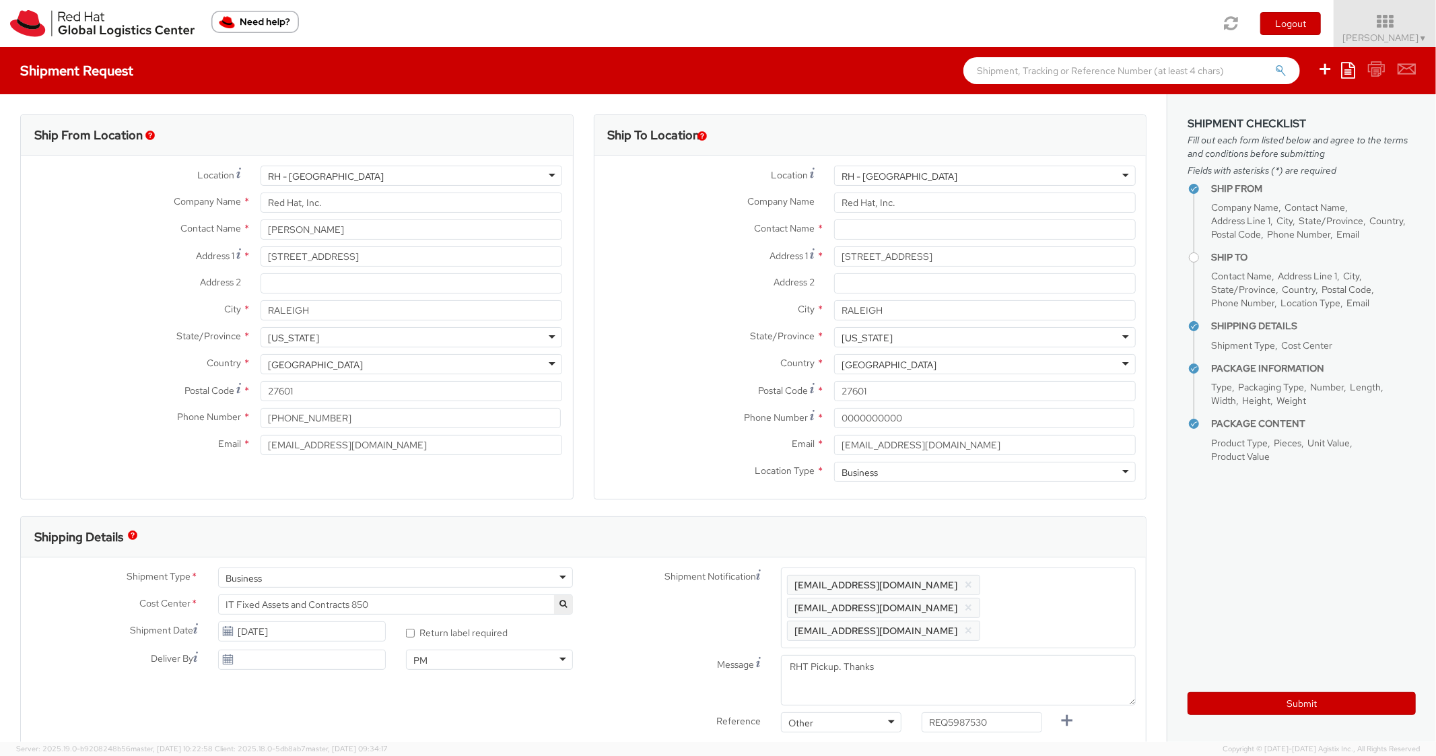
click at [886, 245] on div "Contact Name *" at bounding box center [870, 232] width 552 height 27
click at [880, 228] on input "text" at bounding box center [985, 229] width 302 height 20
paste input "[PERSON_NAME]"
type input "[PERSON_NAME]"
drag, startPoint x: 661, startPoint y: 280, endPoint x: 839, endPoint y: 424, distance: 229.2
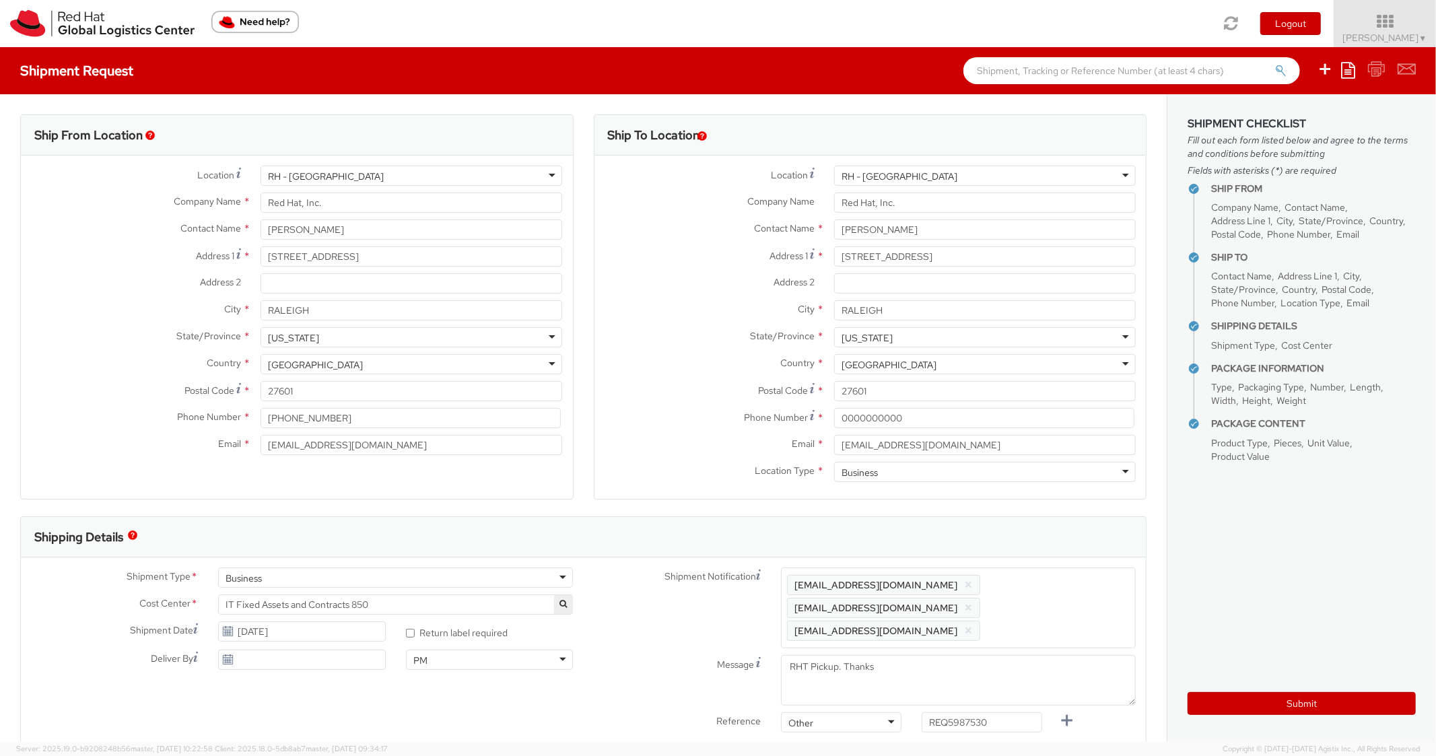
click at [661, 280] on label "Address 2 *" at bounding box center [708, 281] width 229 height 17
click at [834, 280] on input "Address 2 *" at bounding box center [985, 283] width 302 height 20
click at [1228, 703] on button "Submit" at bounding box center [1301, 703] width 228 height 23
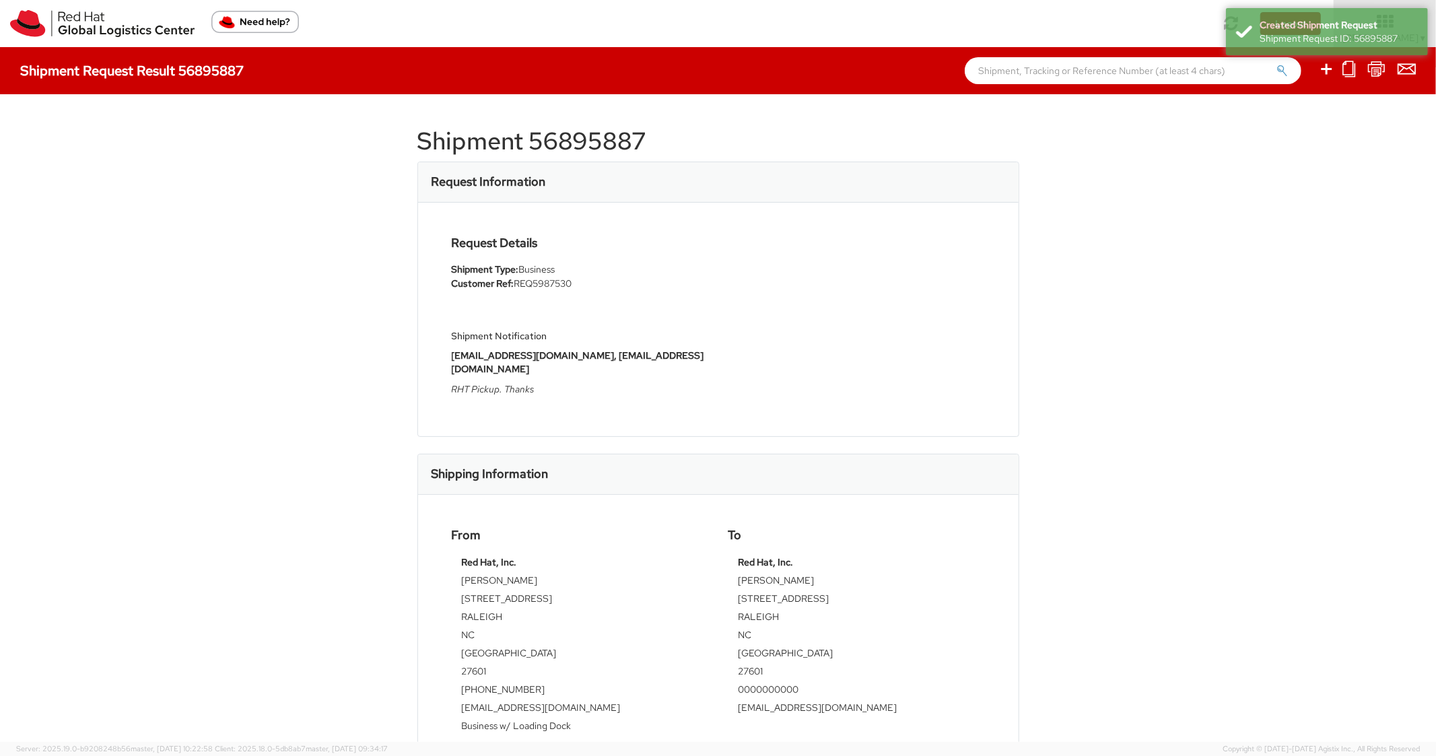
click at [602, 151] on h1 "Shipment 56895887" at bounding box center [718, 141] width 602 height 27
copy h1 "56895887"
